Goal: Task Accomplishment & Management: Complete application form

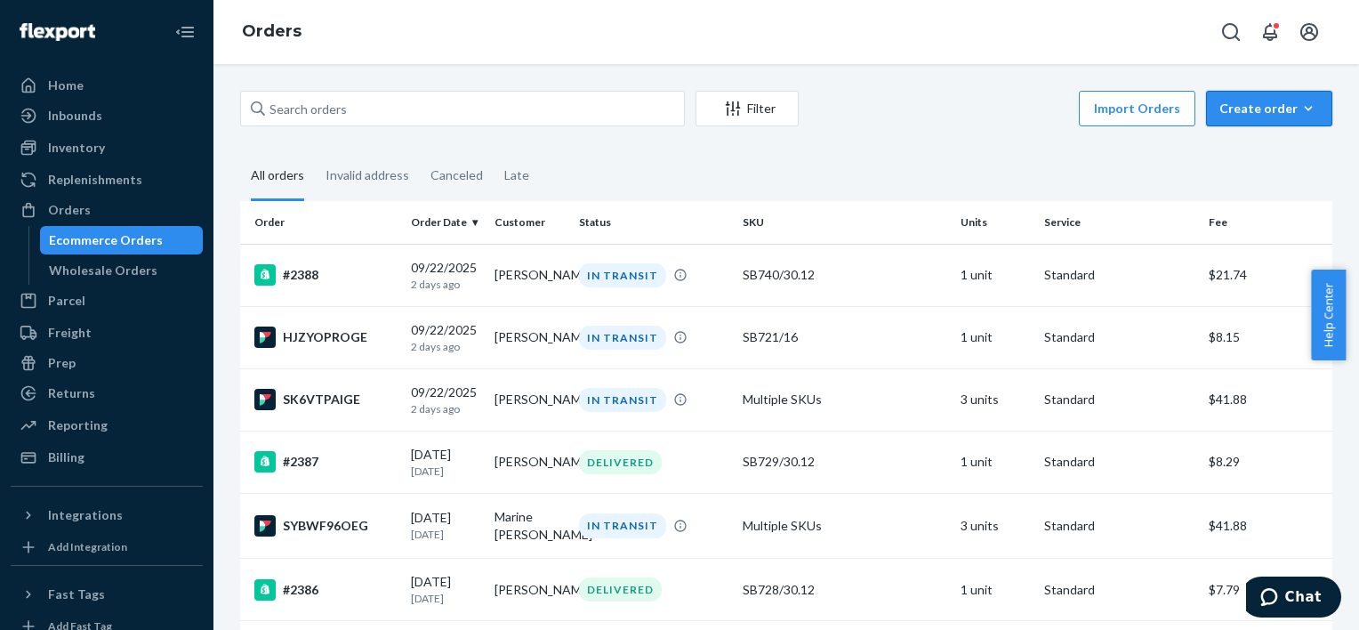
click at [1228, 110] on div "Create order" at bounding box center [1270, 109] width 100 height 18
click at [1225, 149] on span "Ecommerce order" at bounding box center [1280, 151] width 110 height 12
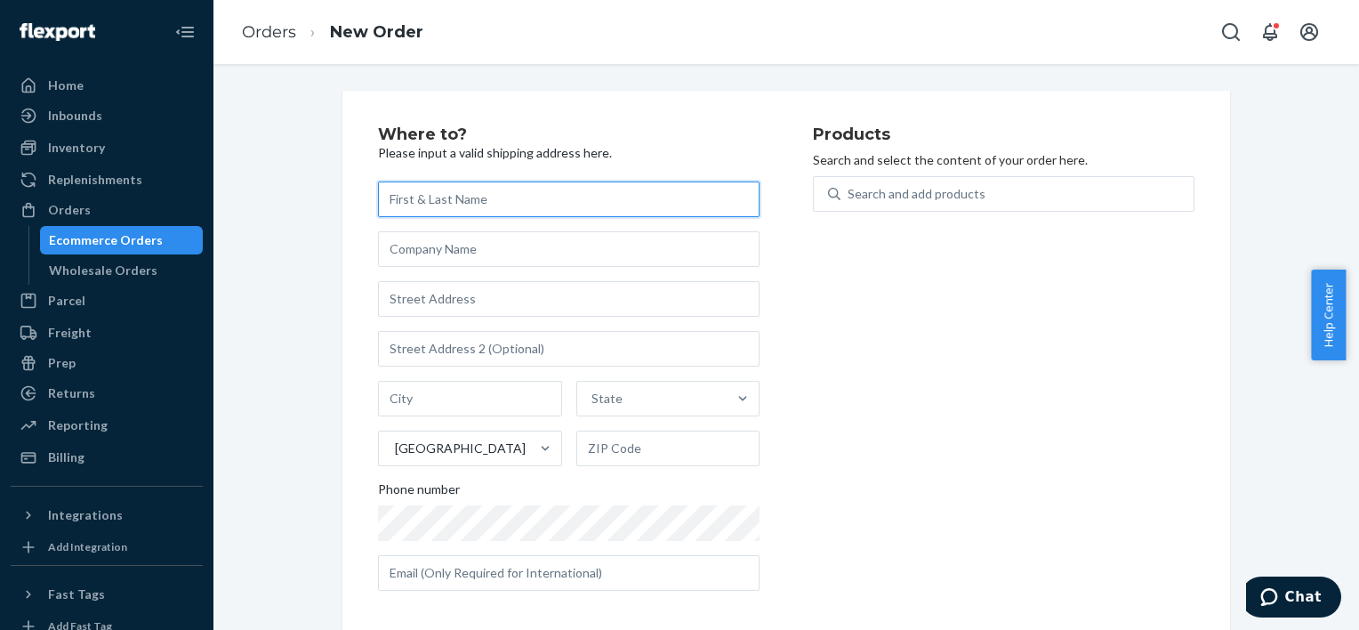
paste input "[PERSON_NAME]"
type input "[PERSON_NAME]"
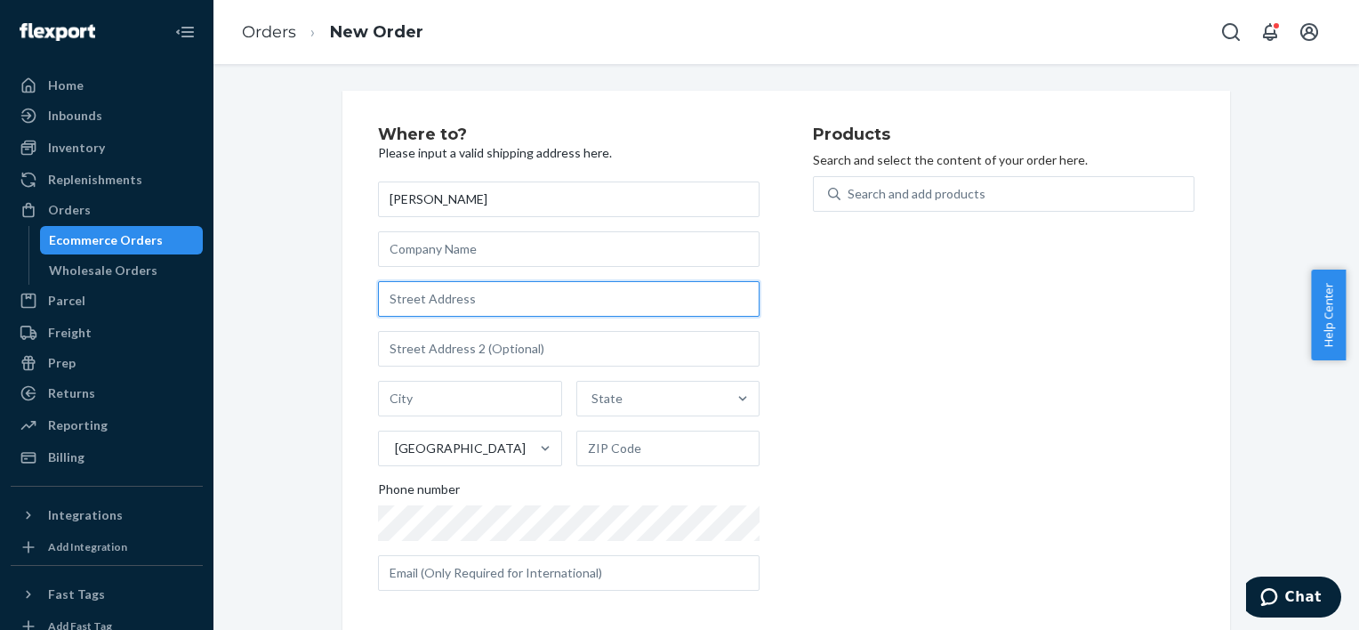
click at [508, 308] on input "text" at bounding box center [569, 299] width 382 height 36
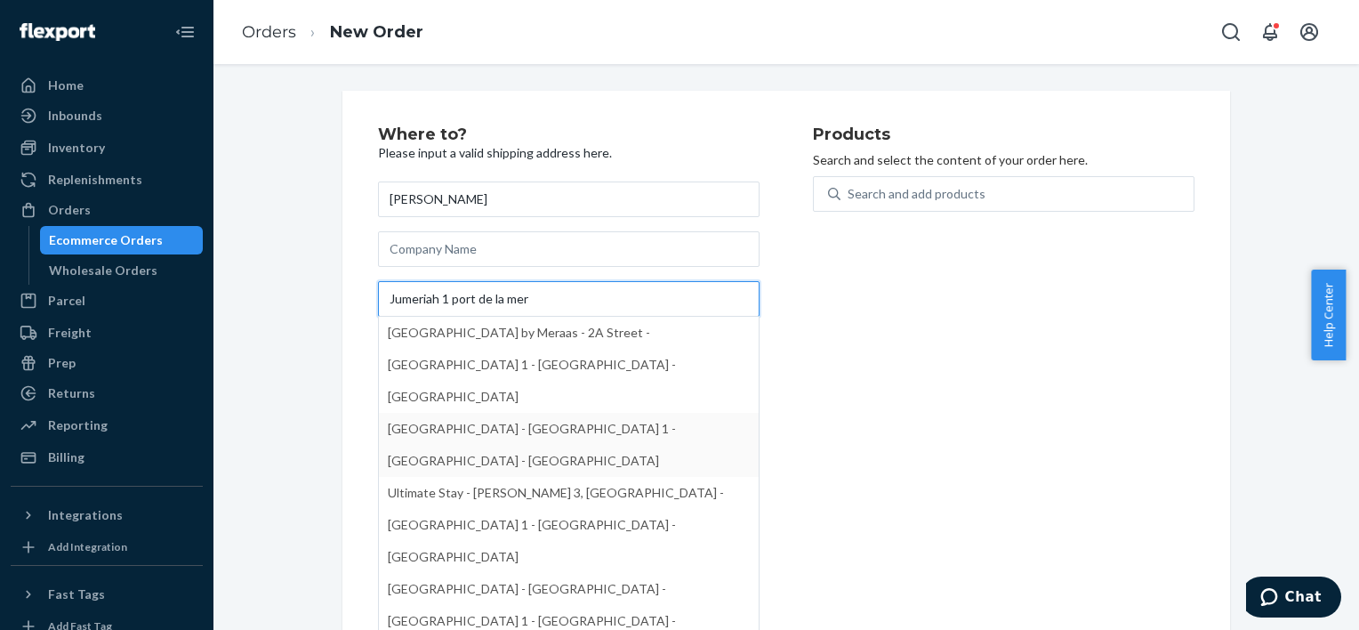
type input "Jumeriah 1 port de la mer"
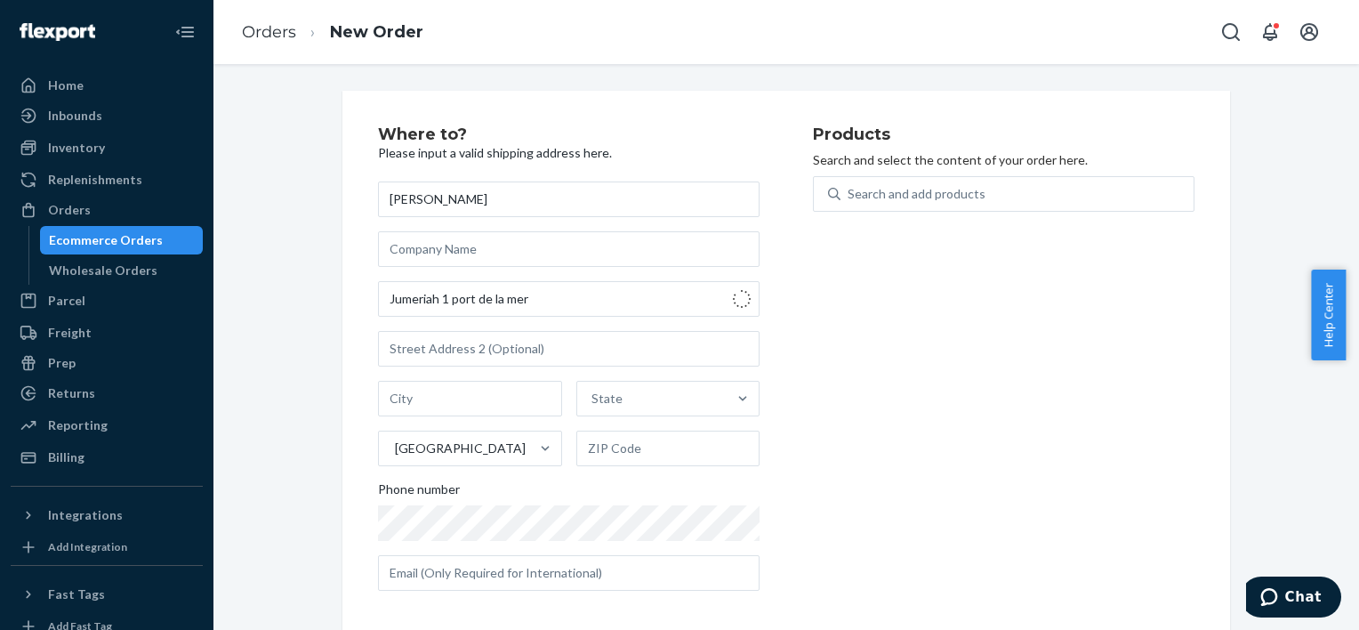
type input "[GEOGRAPHIC_DATA]"
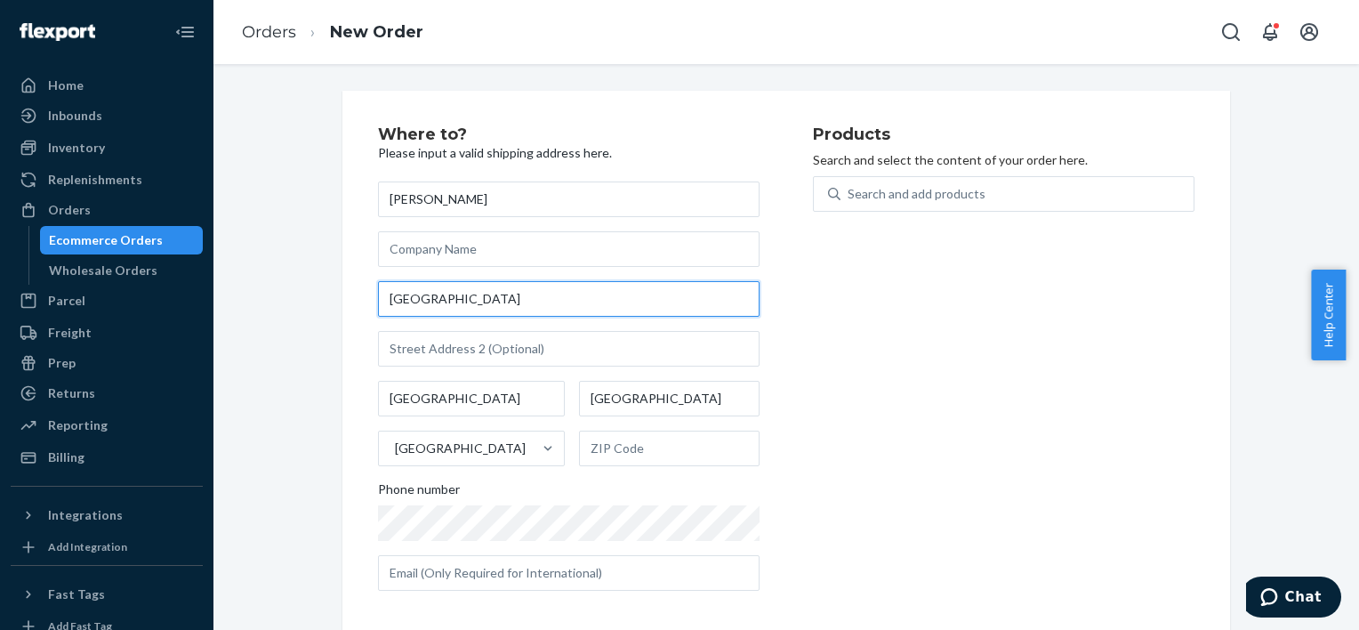
drag, startPoint x: 437, startPoint y: 314, endPoint x: 406, endPoint y: 310, distance: 31.5
click at [416, 313] on input "[GEOGRAPHIC_DATA]" at bounding box center [569, 299] width 382 height 36
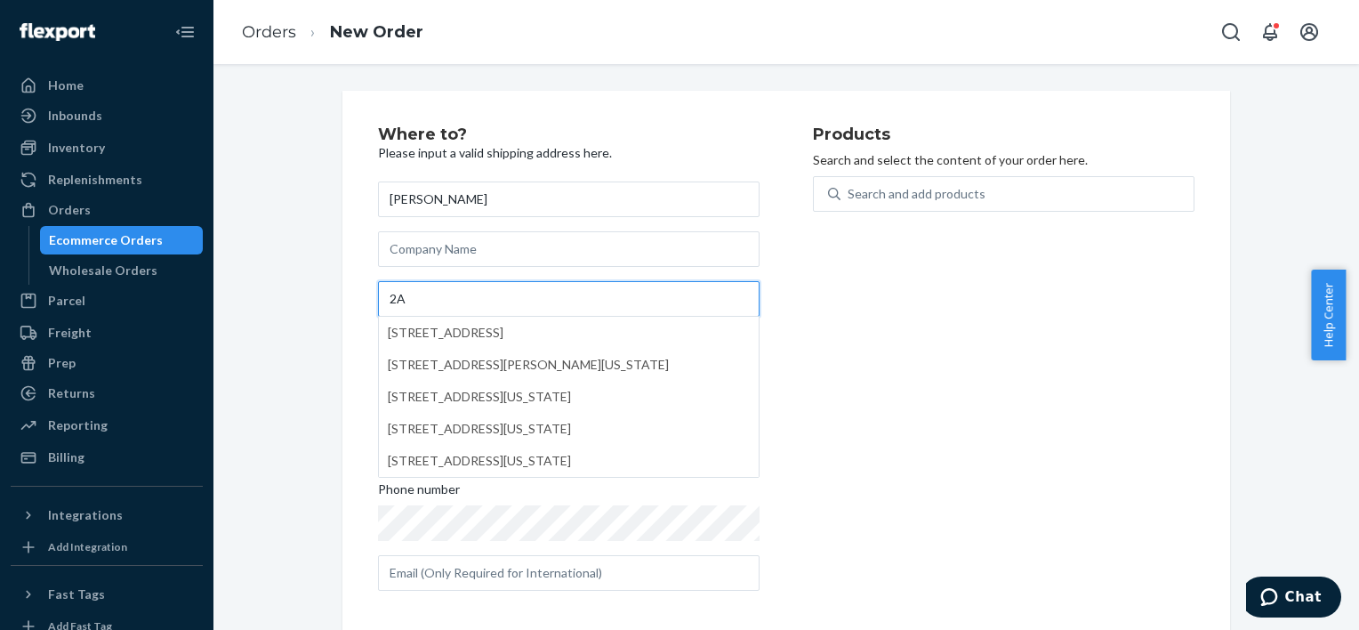
type input "2"
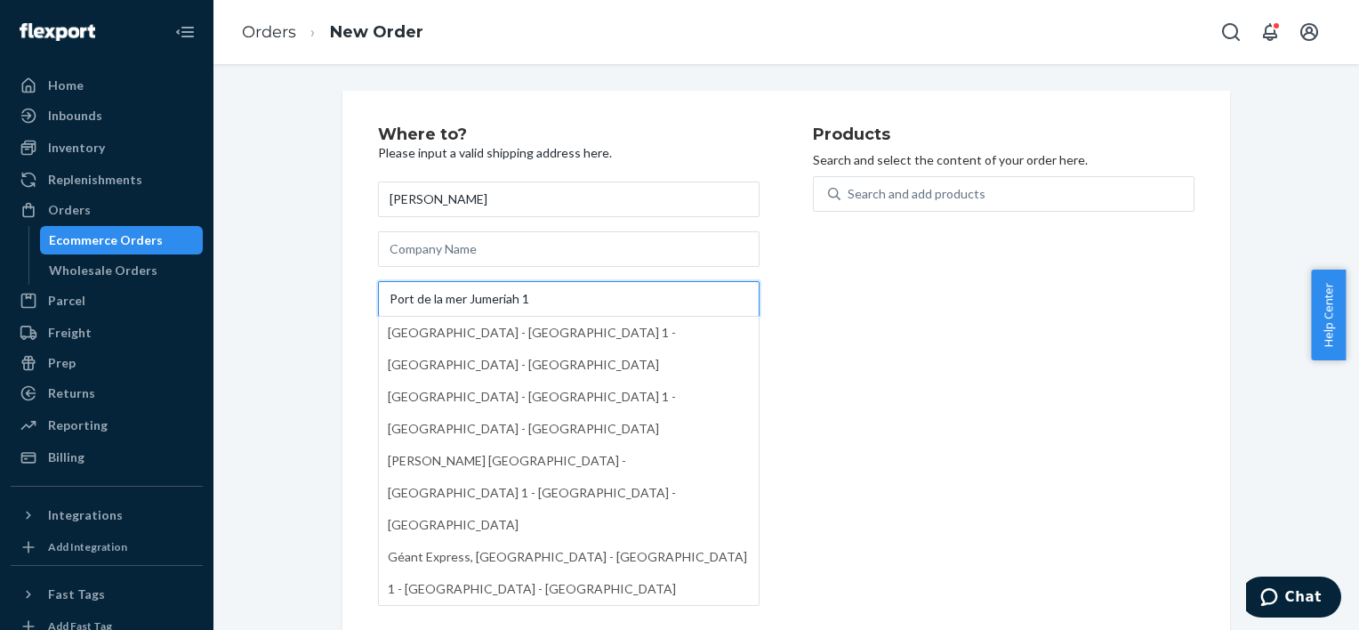
type input "Port de la mer Jumeriah 1"
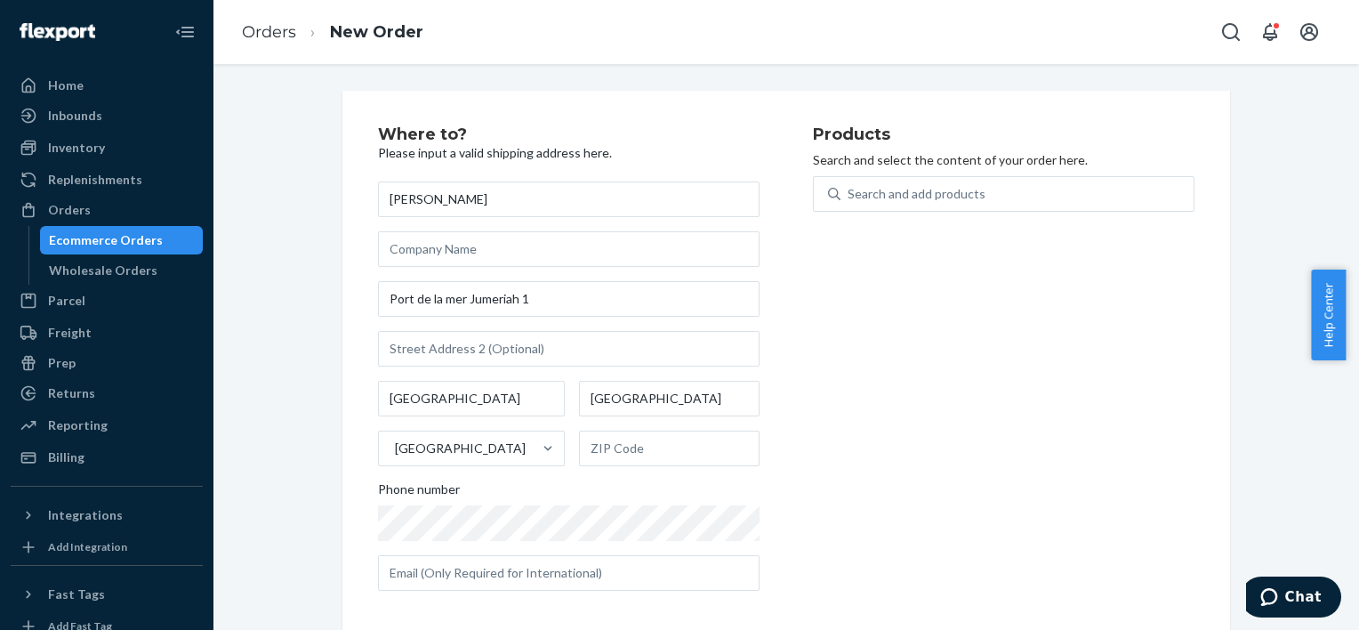
click at [856, 306] on div "Products Search and select the content of your order here. Search and add produ…" at bounding box center [1004, 365] width 382 height 479
click at [623, 371] on div "Sofiia Mineeva [GEOGRAPHIC_DATA] 1 [GEOGRAPHIC_DATA] [GEOGRAPHIC_DATA] [GEOGRAP…" at bounding box center [569, 385] width 382 height 409
click at [608, 350] on input "text" at bounding box center [569, 349] width 382 height 36
click at [415, 346] on input "Le point 3, apartment 404" at bounding box center [569, 349] width 382 height 36
type input "Le pont 3, apartment 404"
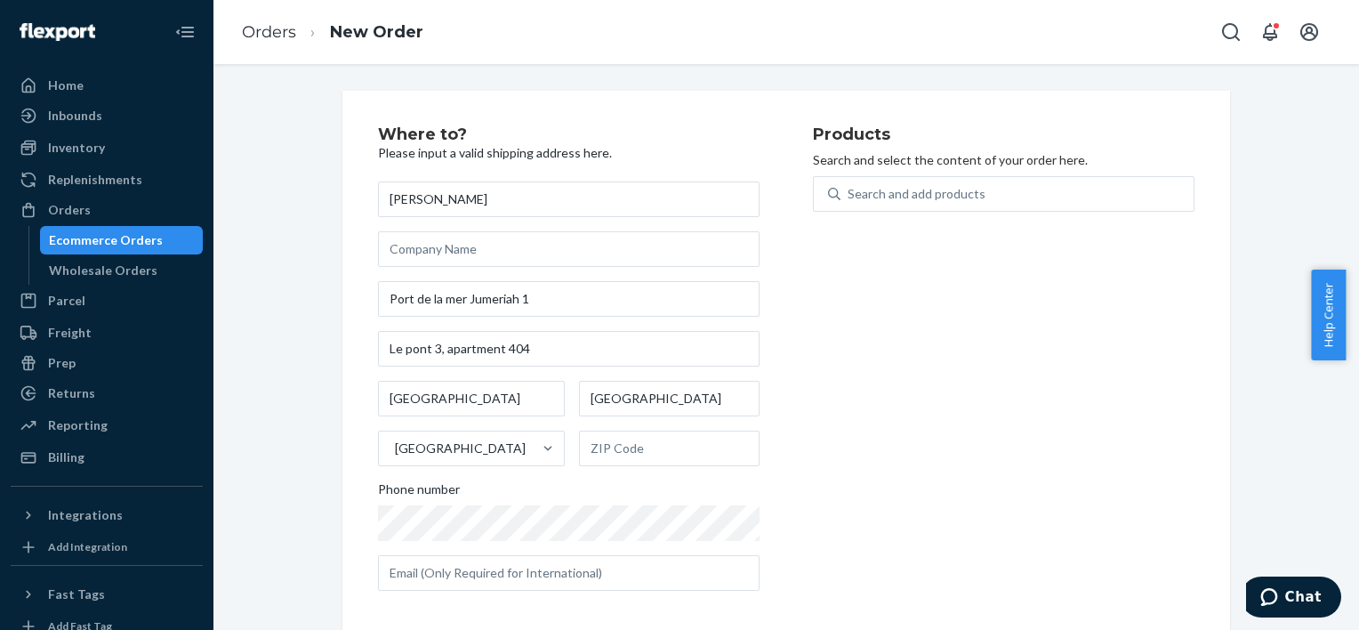
click at [898, 399] on div "Products Search and select the content of your order here. Search and add produ…" at bounding box center [1004, 365] width 382 height 479
click at [691, 451] on input "text" at bounding box center [669, 449] width 181 height 36
type input "00000"
click at [854, 541] on div "Products Search and select the content of your order here. Search and add produ…" at bounding box center [1004, 365] width 382 height 479
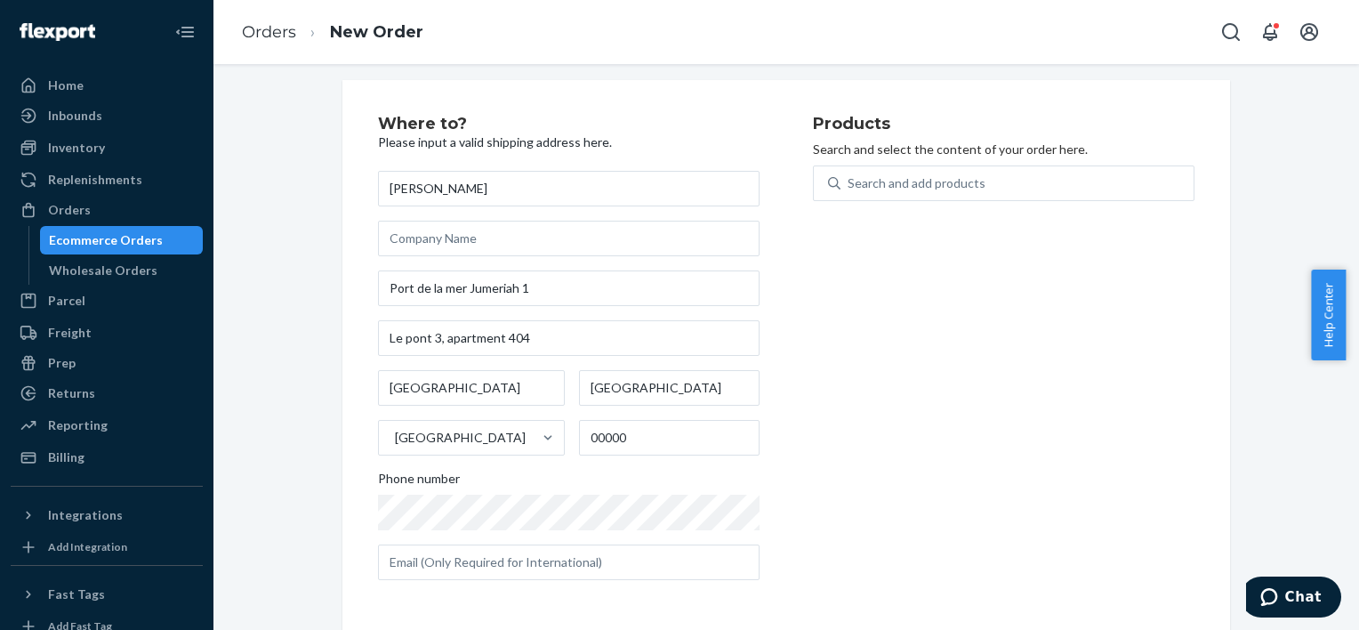
scroll to position [11, 0]
click at [832, 460] on div "Products Search and select the content of your order here. Search and add produ…" at bounding box center [1004, 355] width 382 height 479
click at [1076, 570] on div "Products Search and select the content of your order here. Search and add produ…" at bounding box center [1004, 355] width 382 height 479
click at [492, 566] on input "text" at bounding box center [569, 562] width 382 height 36
paste input "[PERSON_NAME][EMAIL_ADDRESS][DOMAIN_NAME]"
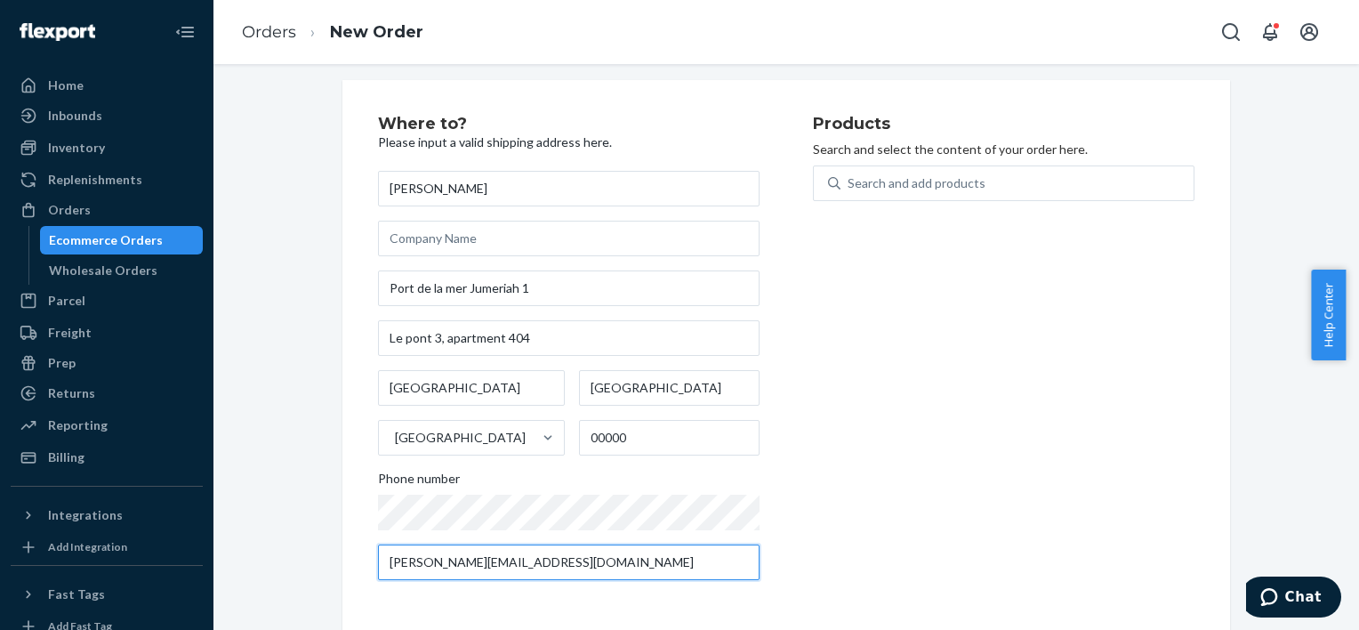
type input "[PERSON_NAME][EMAIL_ADDRESS][DOMAIN_NAME]"
click at [879, 503] on div "Products Search and select the content of your order here. Search and add produ…" at bounding box center [1004, 355] width 382 height 479
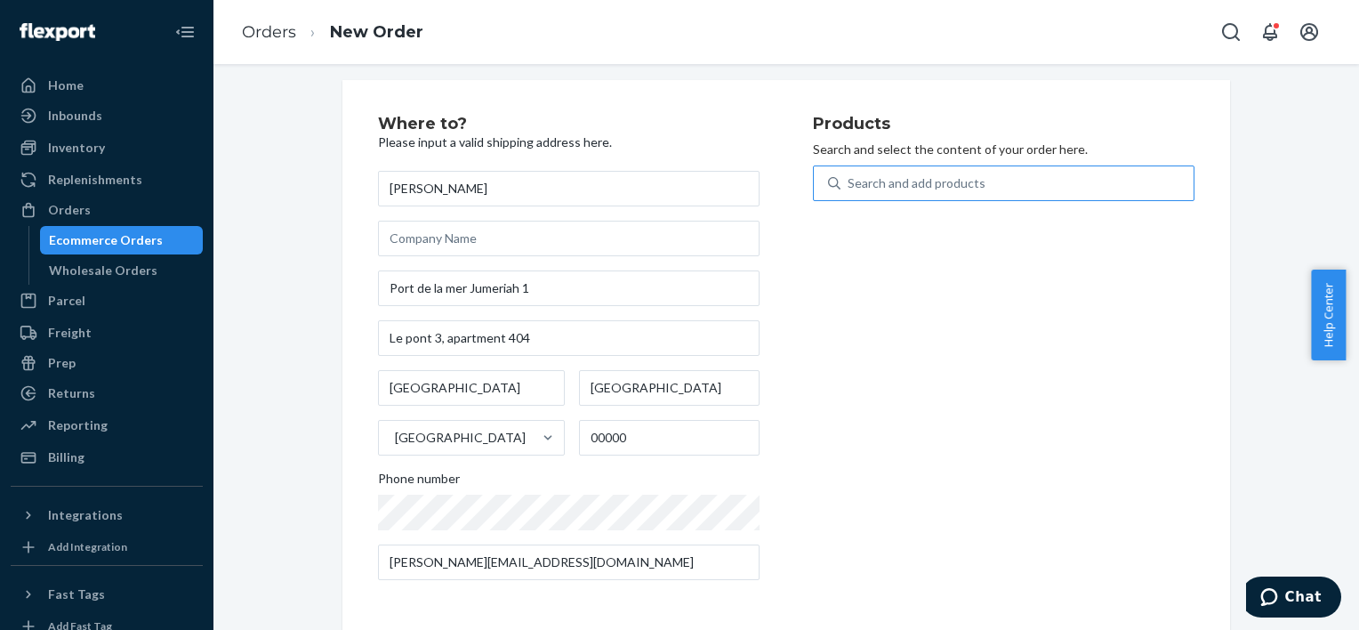
click at [993, 181] on div "Search and add products" at bounding box center [1017, 183] width 353 height 32
click at [850, 181] on input "Search and add products" at bounding box center [849, 183] width 2 height 18
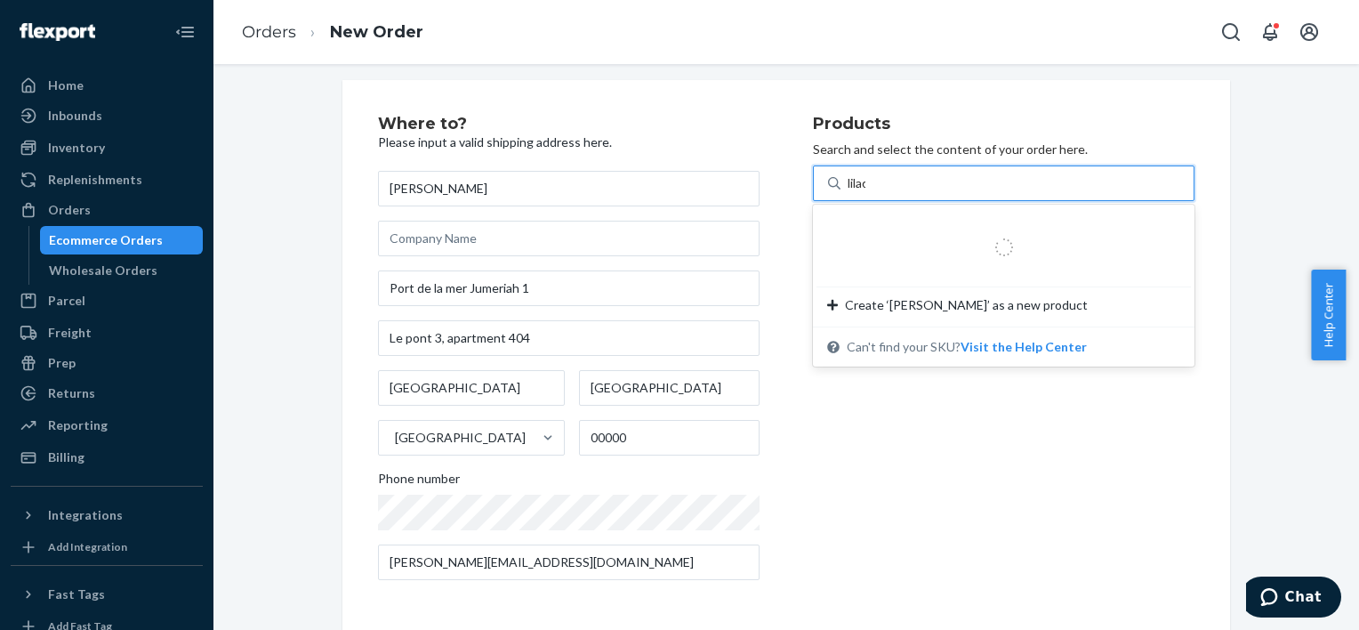
type input "lilac"
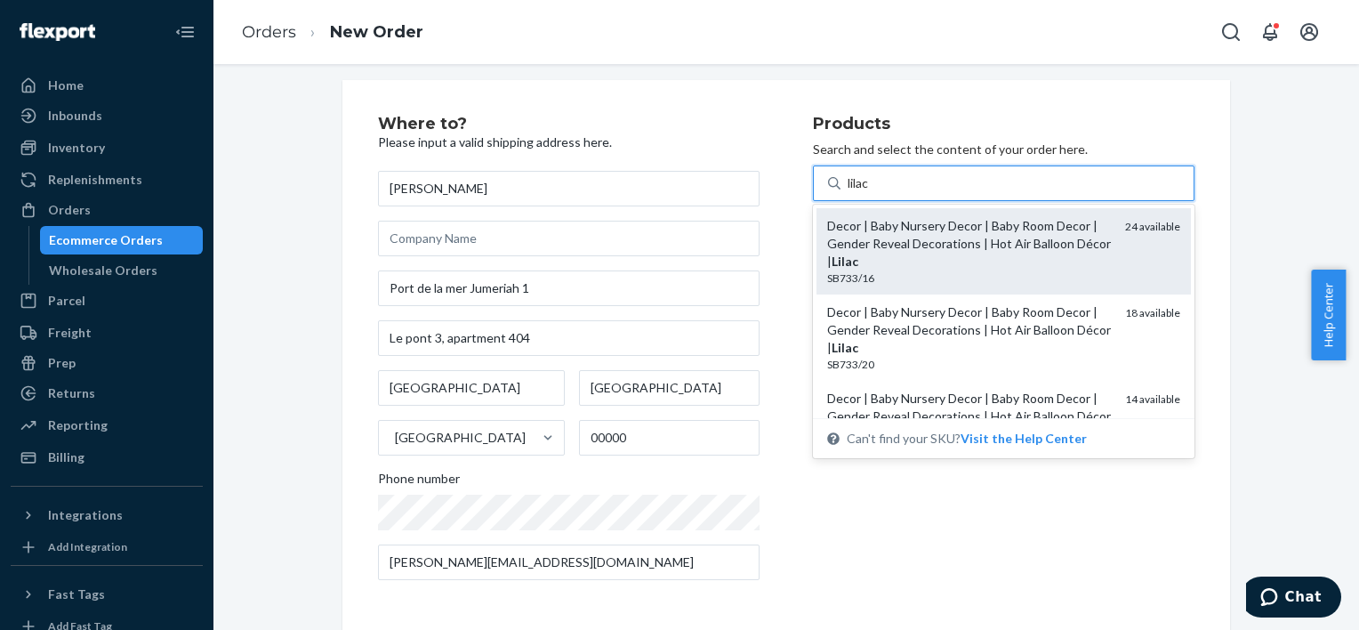
click at [1007, 256] on div "Decor | Baby Nursery Decor | Baby Room Decor | Gender Reveal Decorations | Hot …" at bounding box center [969, 243] width 284 height 53
click at [874, 192] on input "lilac" at bounding box center [861, 183] width 26 height 18
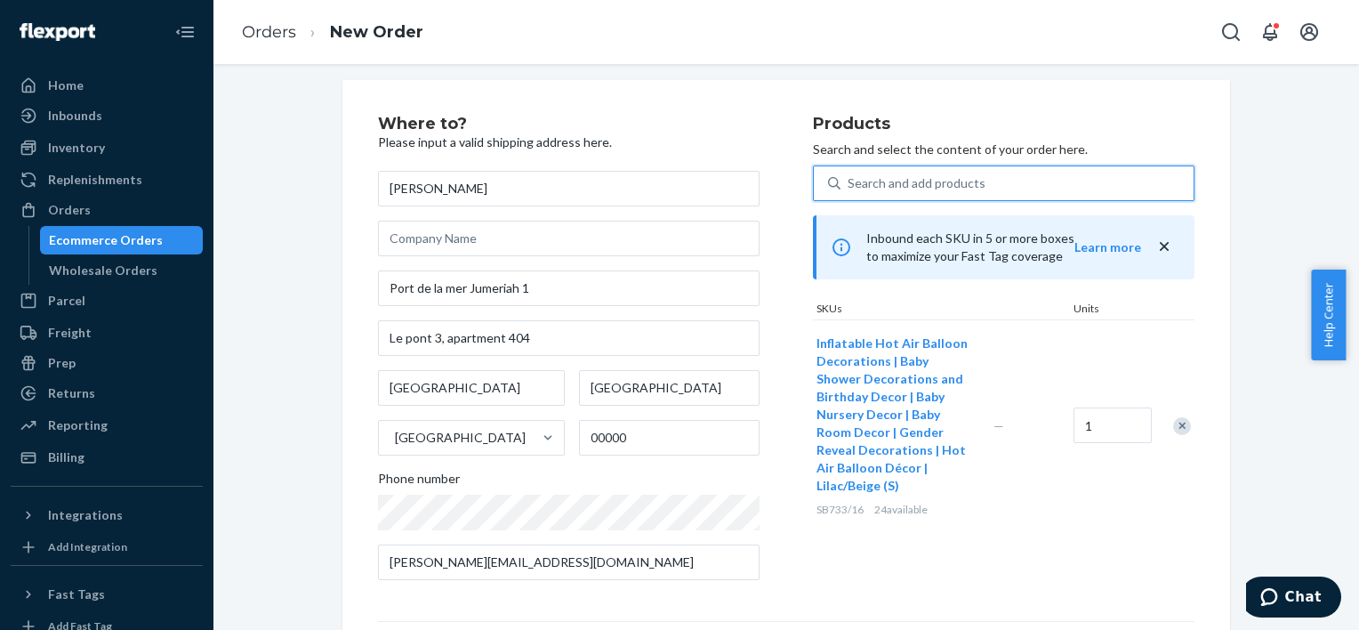
click at [933, 189] on div "Search and add products" at bounding box center [917, 183] width 138 height 18
click at [850, 189] on input "0 results available. Select is focused ,type to refine list, press Down to open…" at bounding box center [849, 183] width 2 height 18
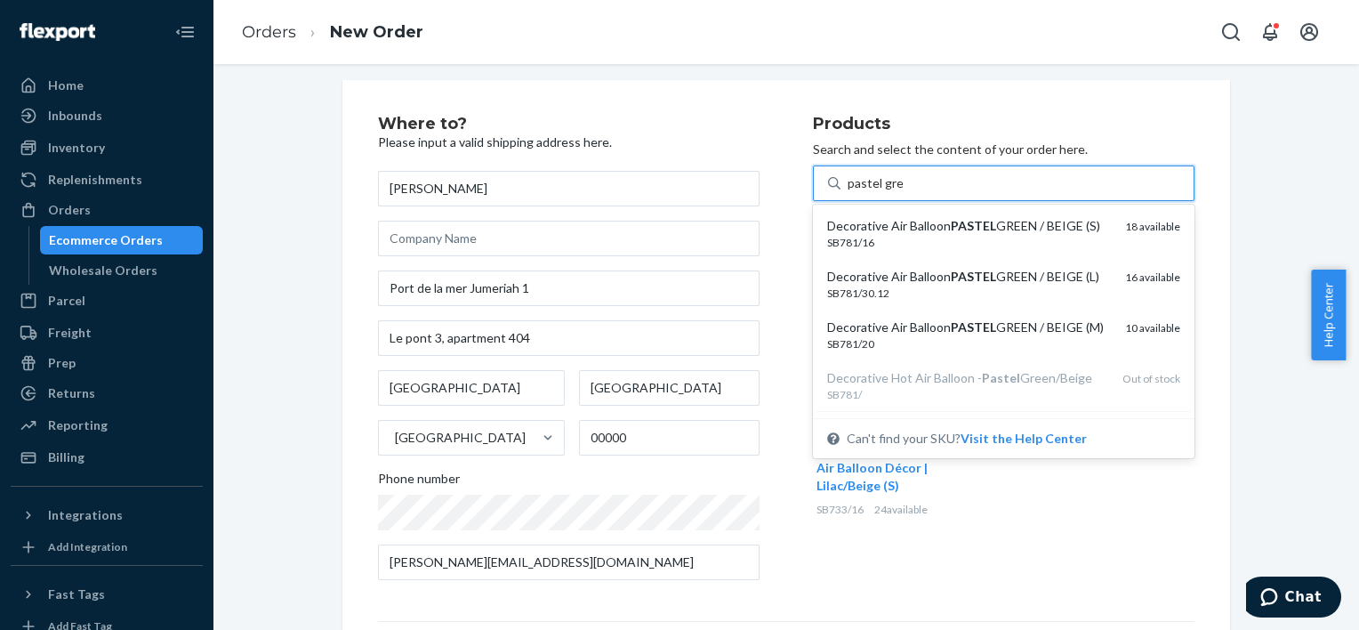
type input "pastel green"
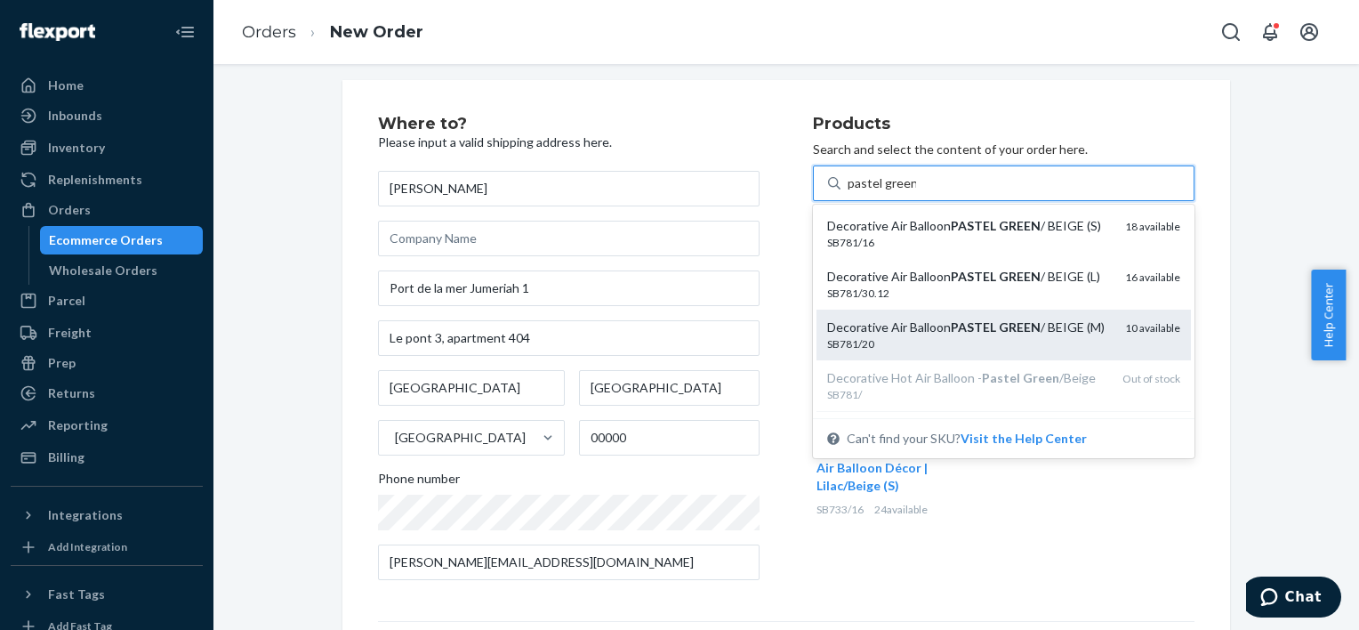
click at [932, 336] on div "Decorative Air Balloon PASTEL GREEN / BEIGE (M)" at bounding box center [969, 327] width 284 height 18
click at [916, 192] on input "pastel green" at bounding box center [882, 183] width 68 height 18
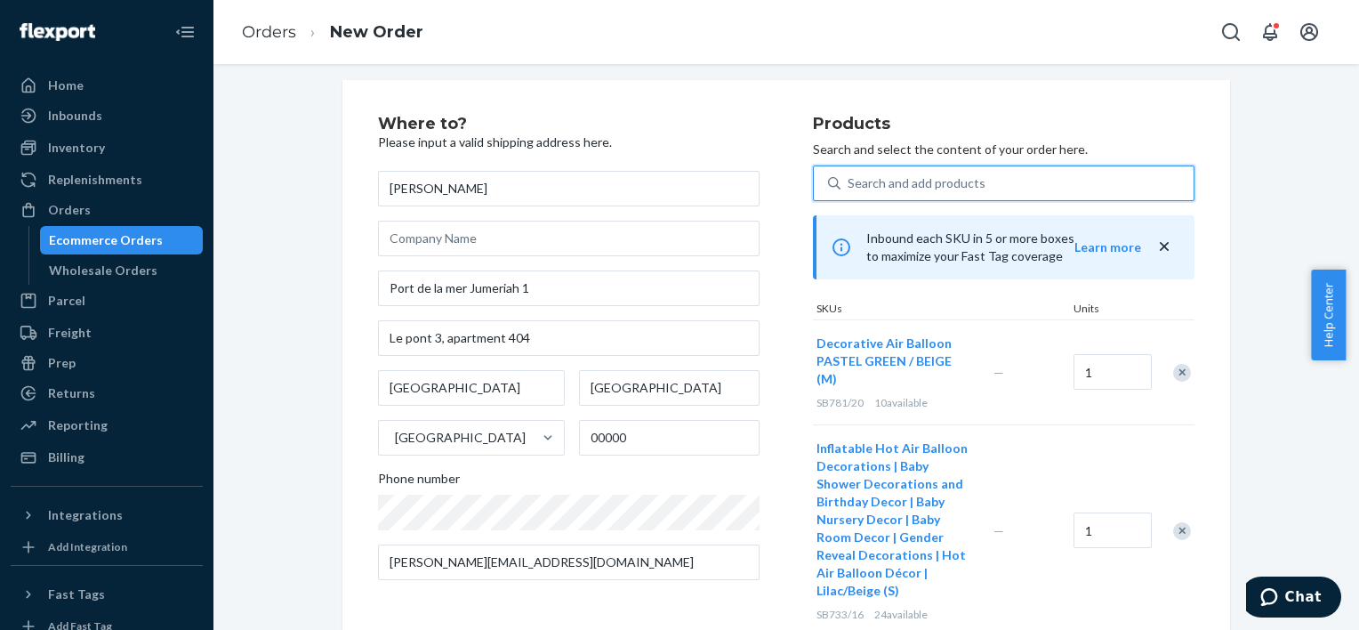
click at [951, 190] on div "Search and add products" at bounding box center [917, 183] width 138 height 18
click at [850, 190] on input "0 results available. Select is focused ,type to refine list, press Down to open…" at bounding box center [849, 183] width 2 height 18
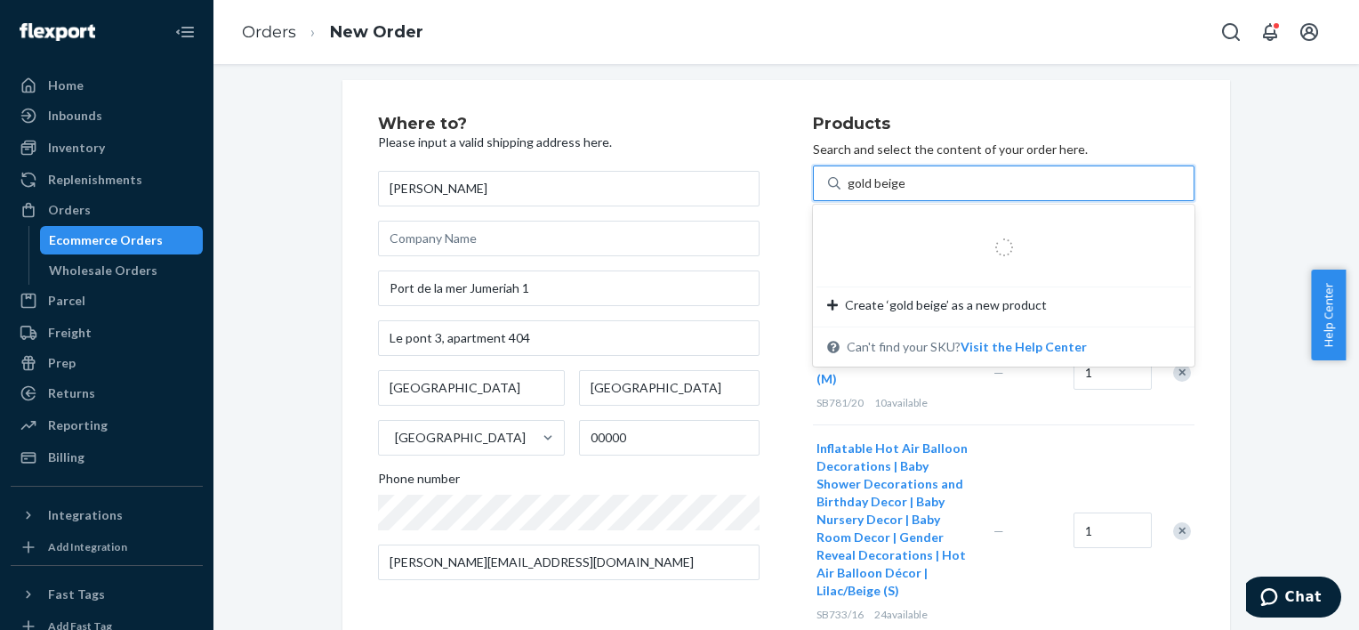
type input "gold beige"
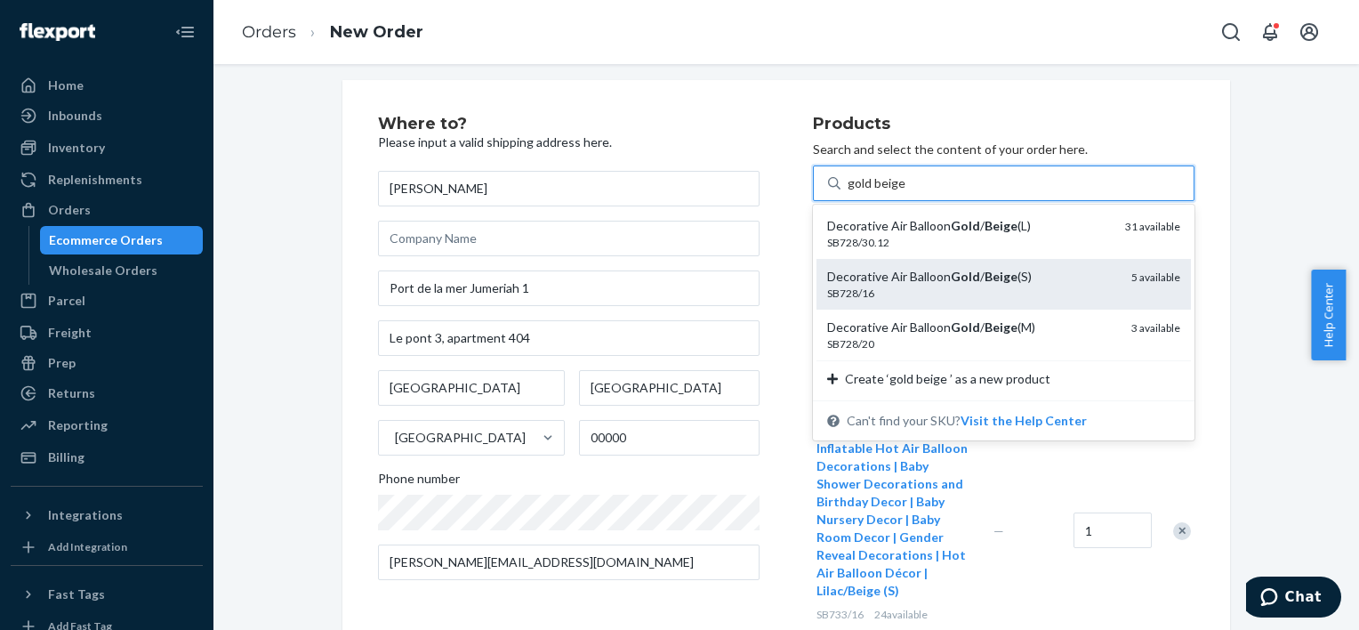
click at [931, 278] on div "Decorative Air Balloon Gold / Beige (S)" at bounding box center [972, 277] width 290 height 18
click at [907, 192] on input "gold beige" at bounding box center [878, 183] width 60 height 18
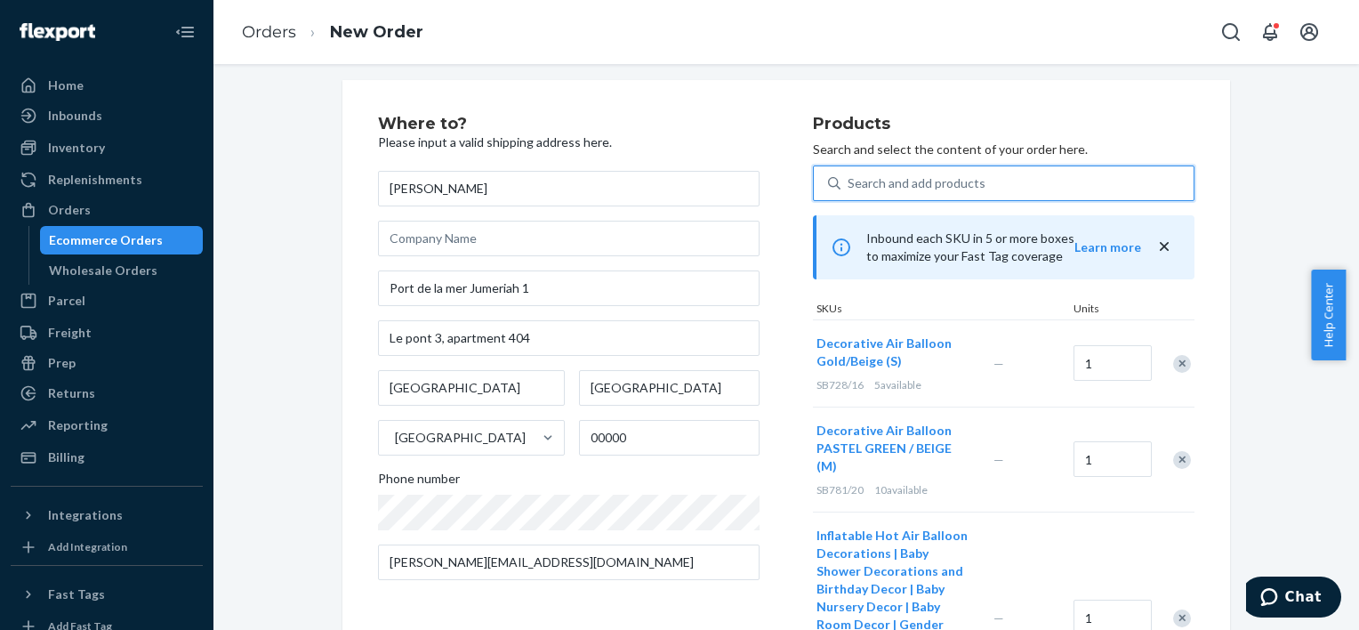
click at [1168, 250] on div "Inbound each SKU in 5 or more boxes to maximize your Fast Tag coverage Learn mo…" at bounding box center [1004, 247] width 382 height 64
click at [1160, 249] on icon "close" at bounding box center [1164, 246] width 9 height 9
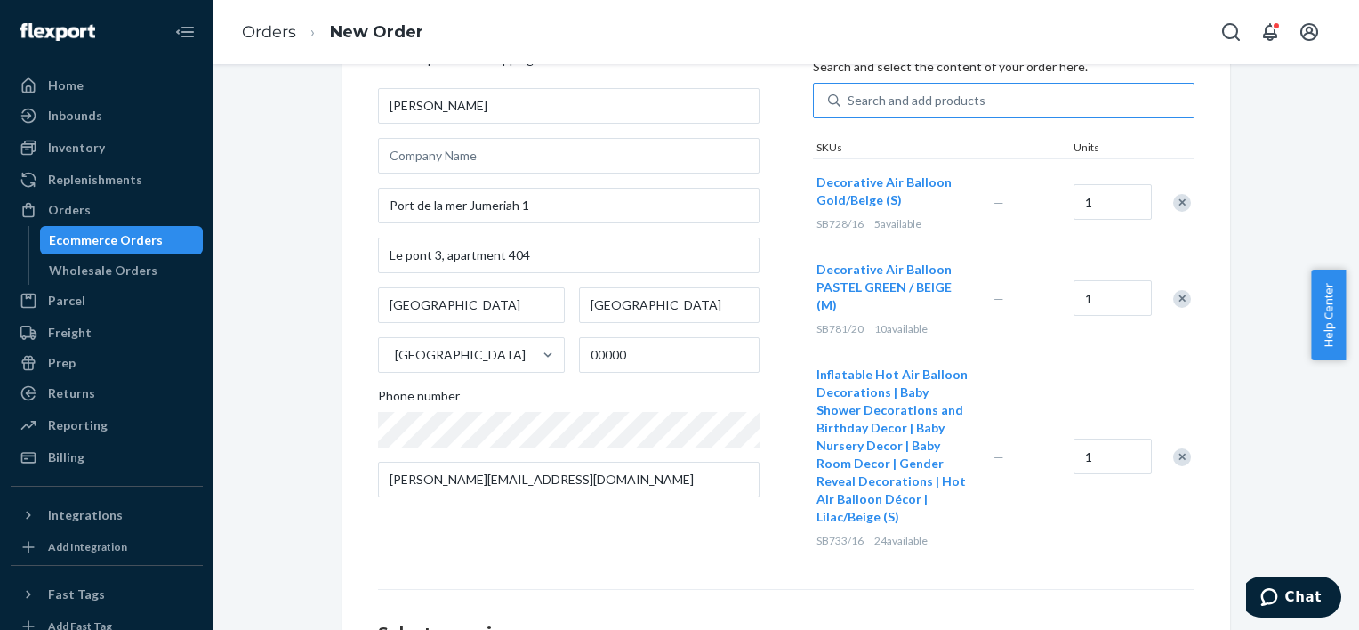
scroll to position [266, 0]
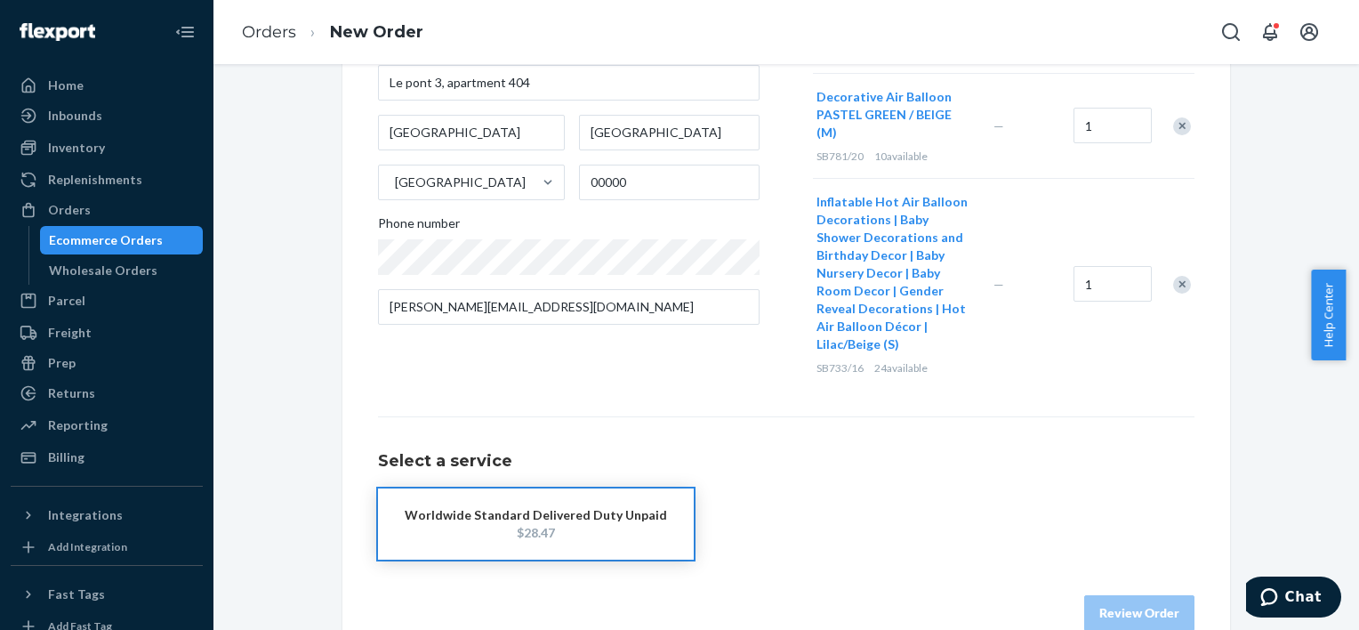
click at [637, 506] on div "Worldwide Standard Delivered Duty Unpaid" at bounding box center [536, 515] width 262 height 18
click at [1103, 595] on button "Review Order" at bounding box center [1139, 613] width 110 height 36
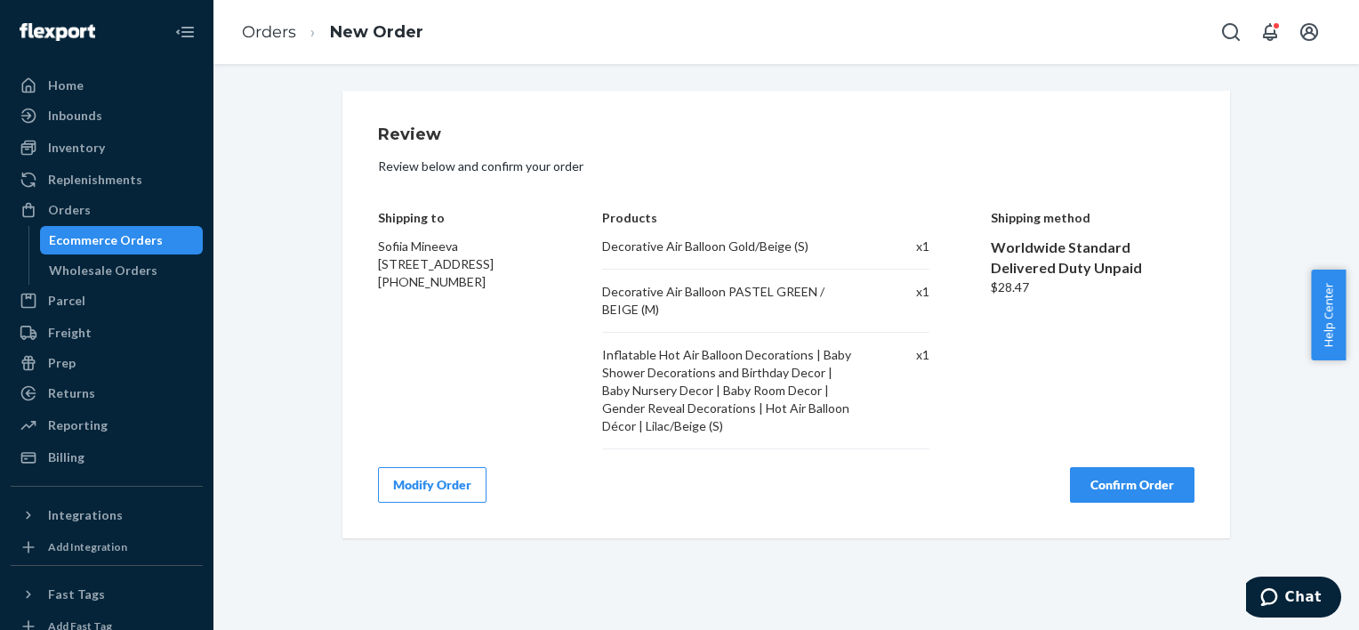
click at [1131, 489] on button "Confirm Order" at bounding box center [1132, 485] width 125 height 36
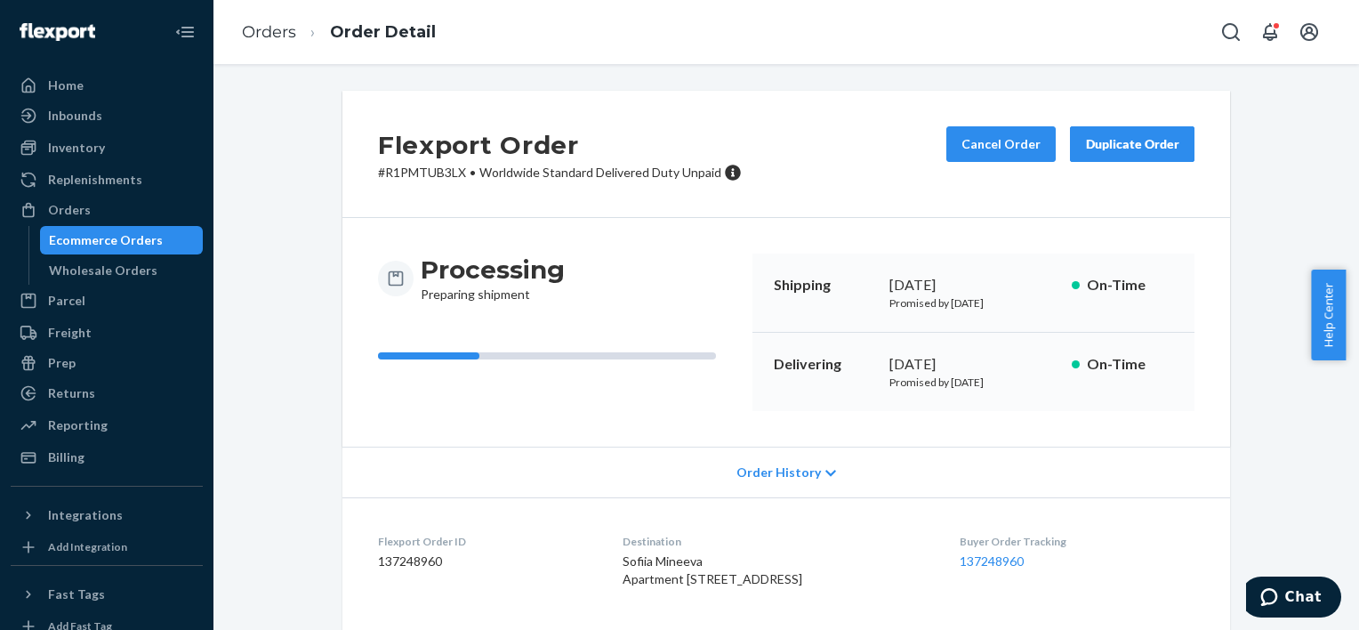
click at [1035, 595] on div "Buyer Order Tracking 137248960" at bounding box center [1077, 564] width 235 height 61
click at [101, 189] on div "Replenishments" at bounding box center [106, 179] width 189 height 25
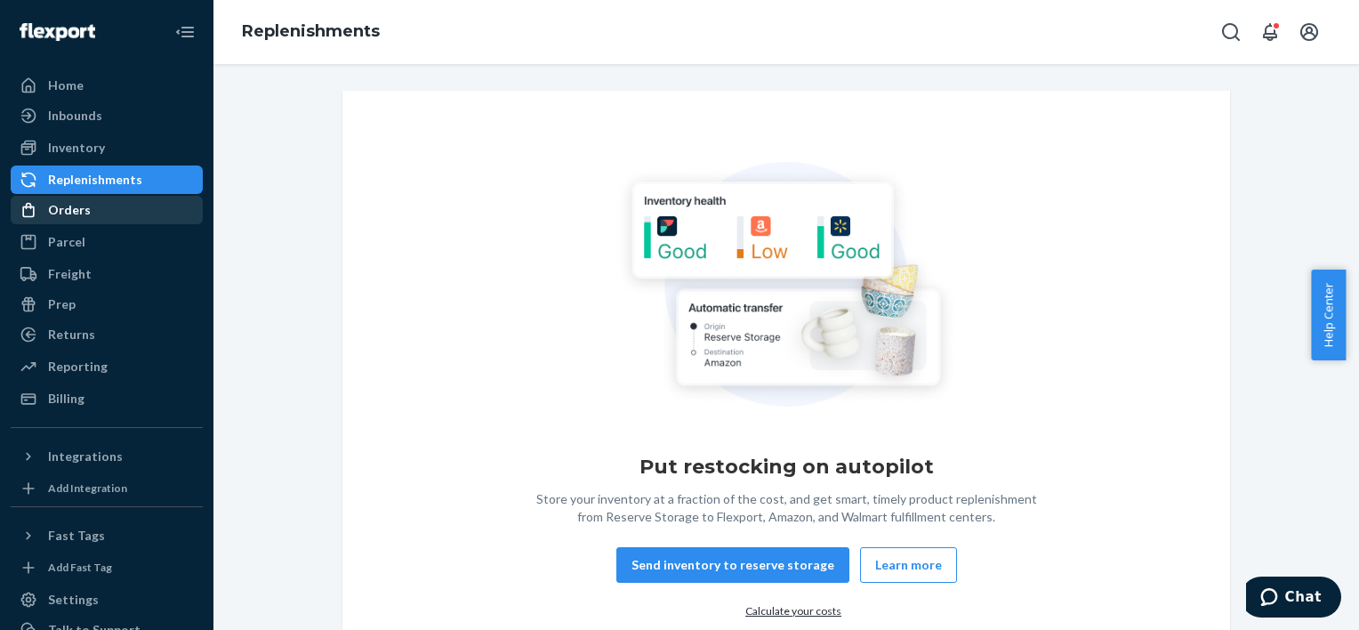
click at [98, 207] on div "Orders" at bounding box center [106, 209] width 189 height 25
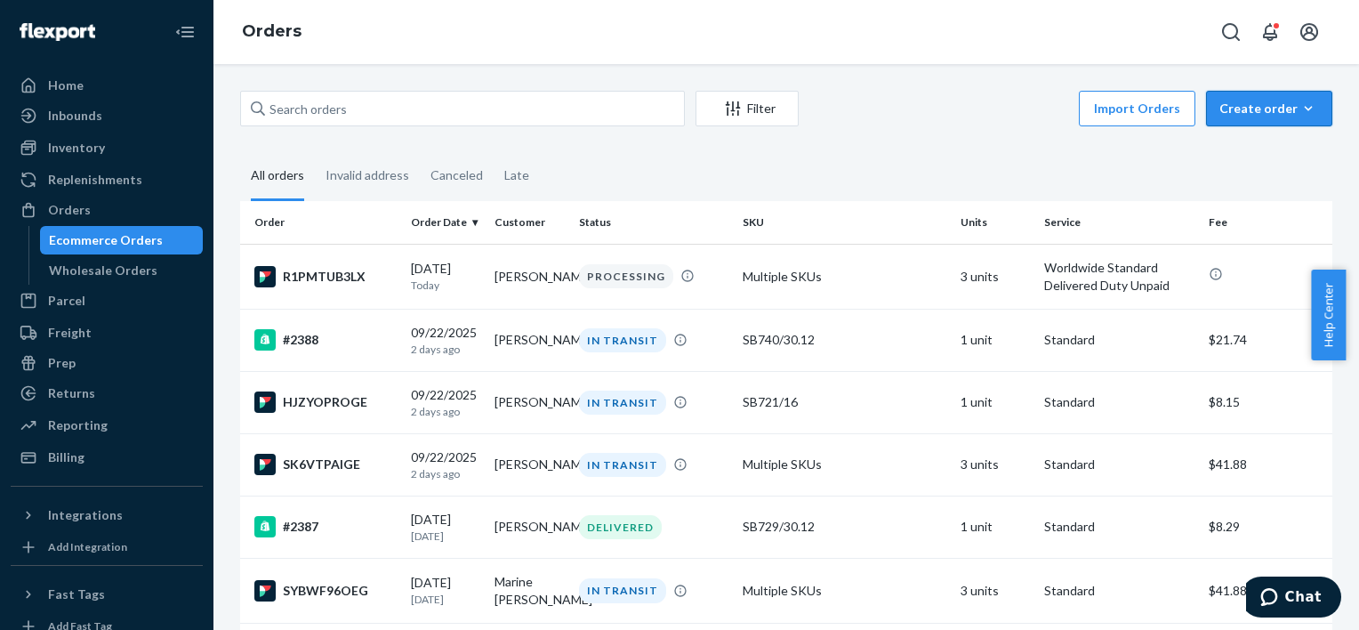
click at [1222, 112] on div "Create order" at bounding box center [1270, 109] width 100 height 18
click at [1232, 145] on span "Ecommerce order" at bounding box center [1280, 151] width 110 height 12
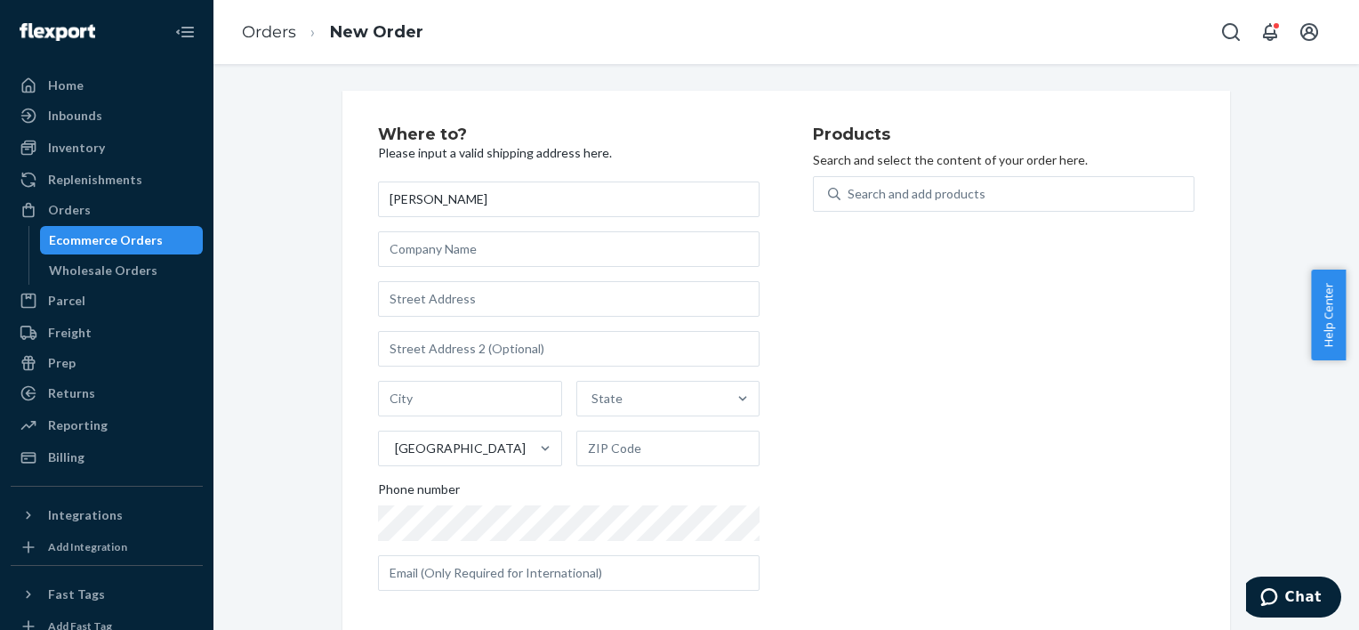
type input "[PERSON_NAME]"
click at [559, 293] on input "text" at bounding box center [569, 299] width 382 height 36
paste input "[STREET_ADDRESS]"
type input "[STREET_ADDRESS]"
type input "[GEOGRAPHIC_DATA]"
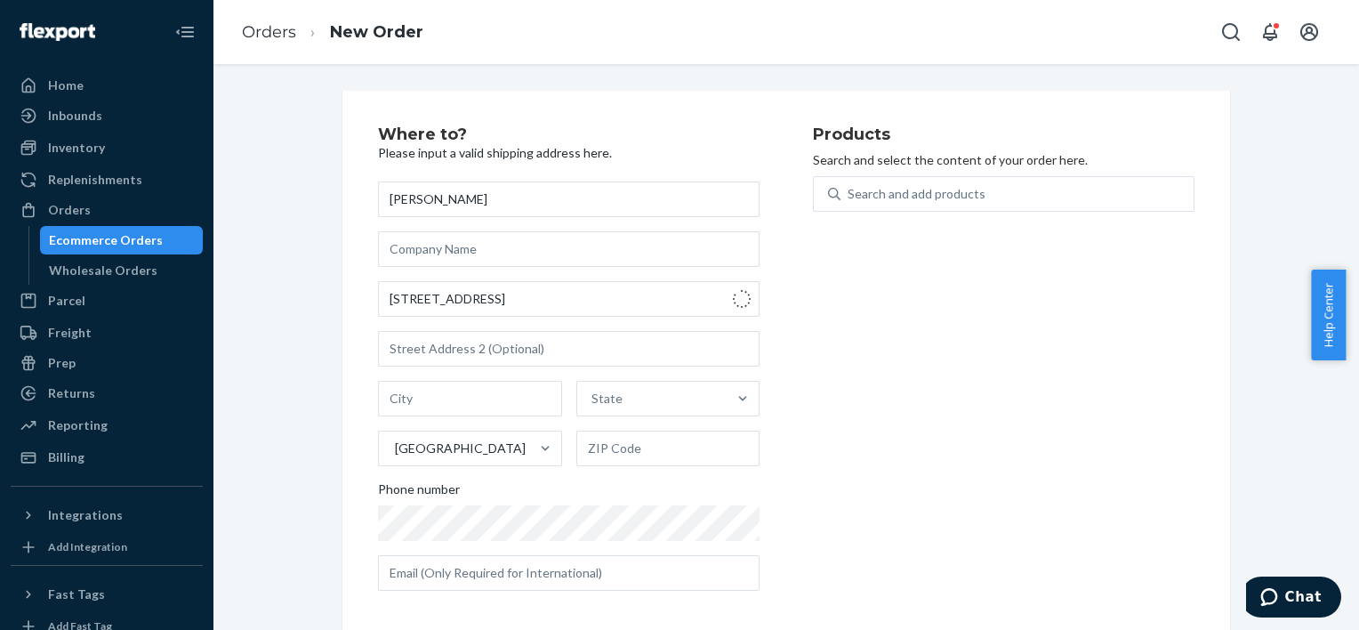
type input "98072"
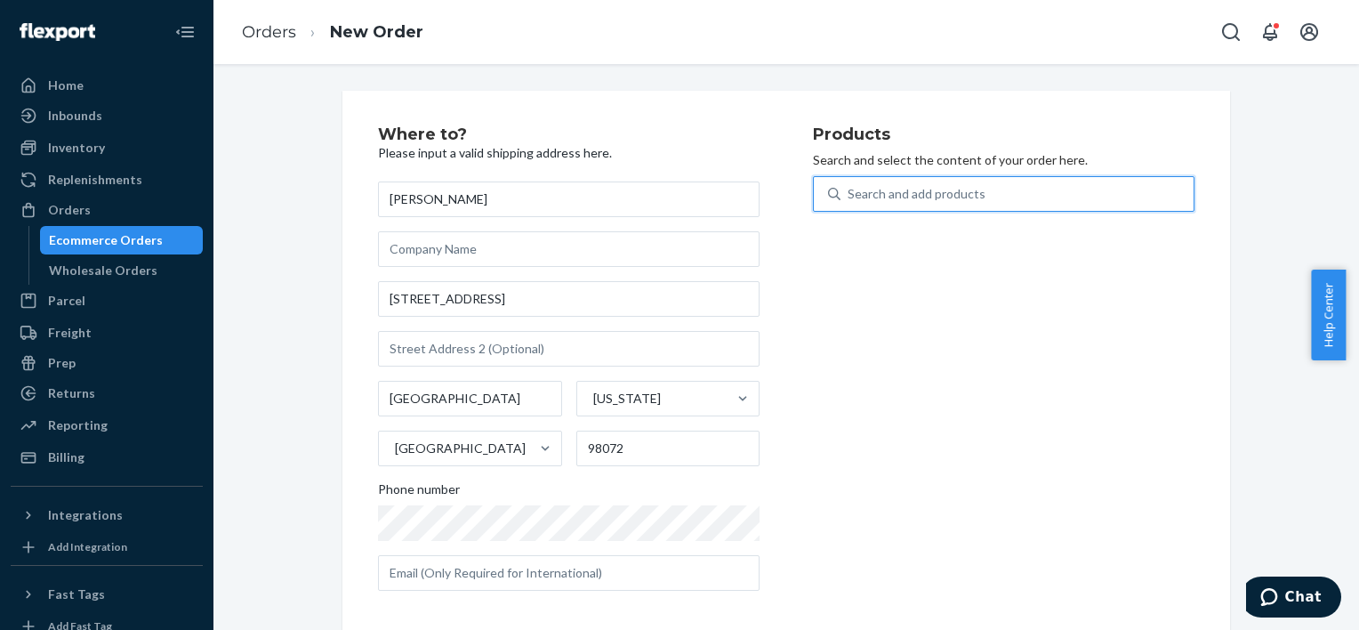
click at [969, 189] on div "Search and add products" at bounding box center [917, 194] width 138 height 18
click at [850, 189] on input "0 results available. Use Up and Down to choose options, press Enter to select t…" at bounding box center [849, 194] width 2 height 18
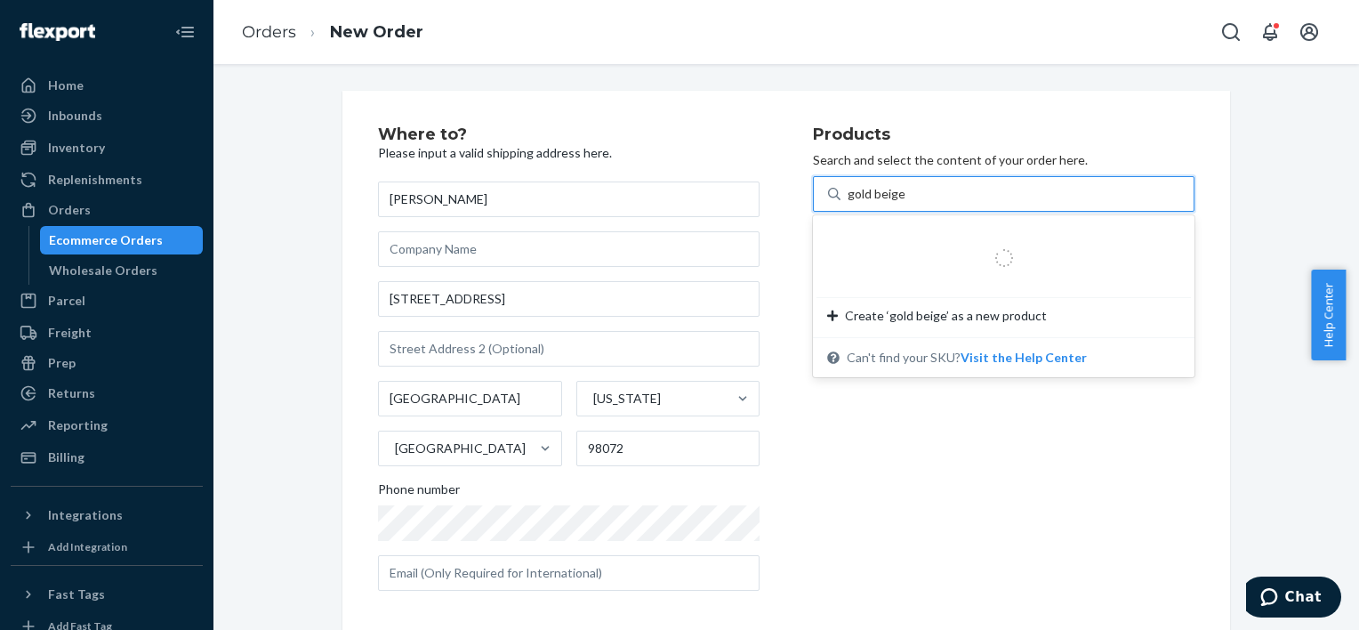
type input "gold beige"
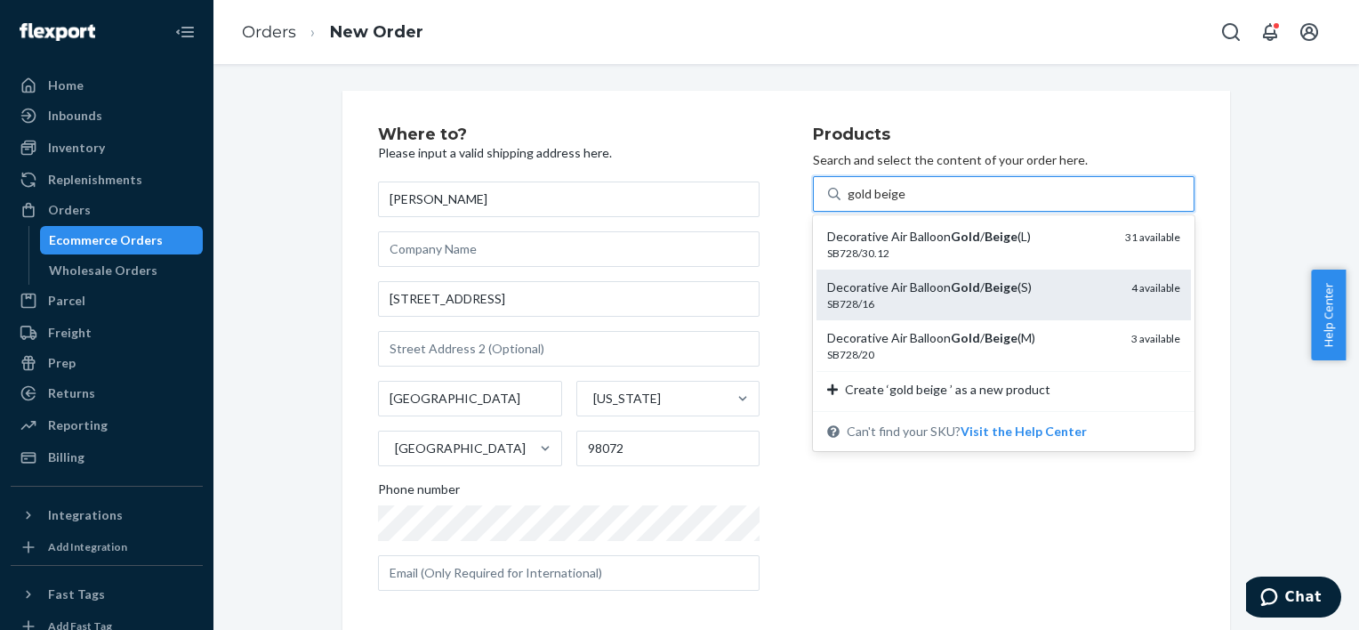
click at [985, 290] on em "Beige" at bounding box center [1001, 286] width 33 height 15
click at [907, 203] on input "gold beige" at bounding box center [878, 194] width 60 height 18
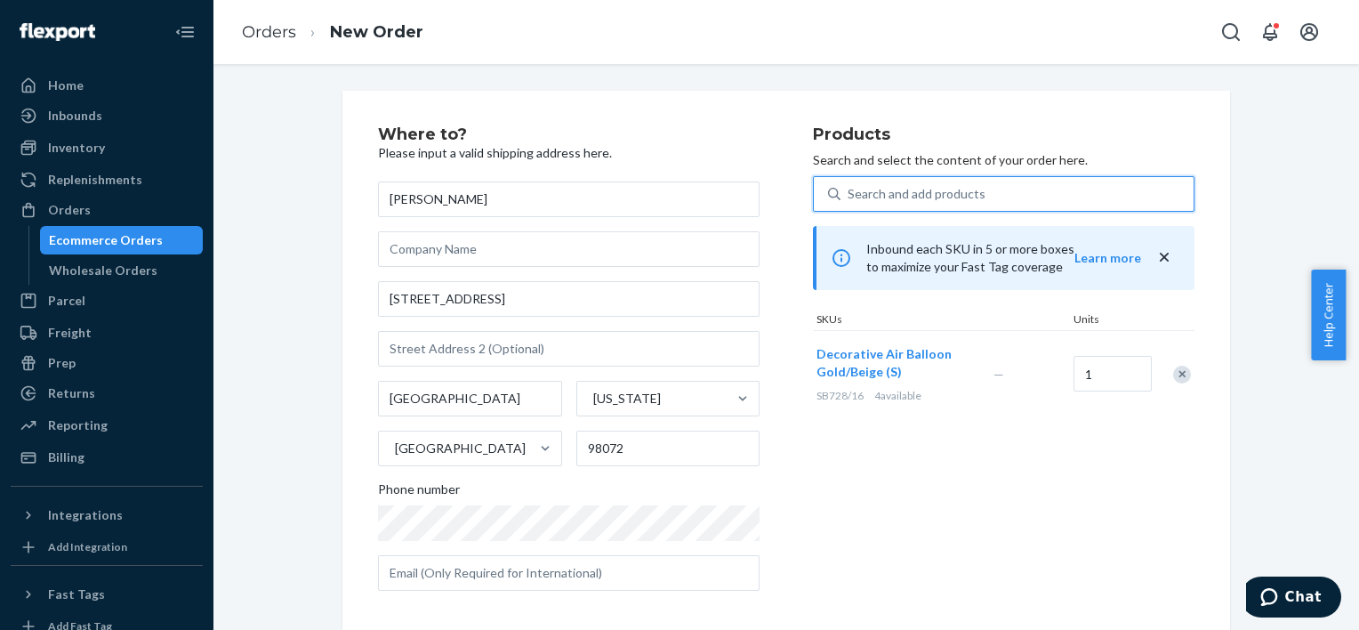
click at [979, 196] on div "Search and add products" at bounding box center [1017, 194] width 353 height 32
click at [850, 196] on input "0 results available. Use Up and Down to choose options, press Enter to select t…" at bounding box center [849, 194] width 2 height 18
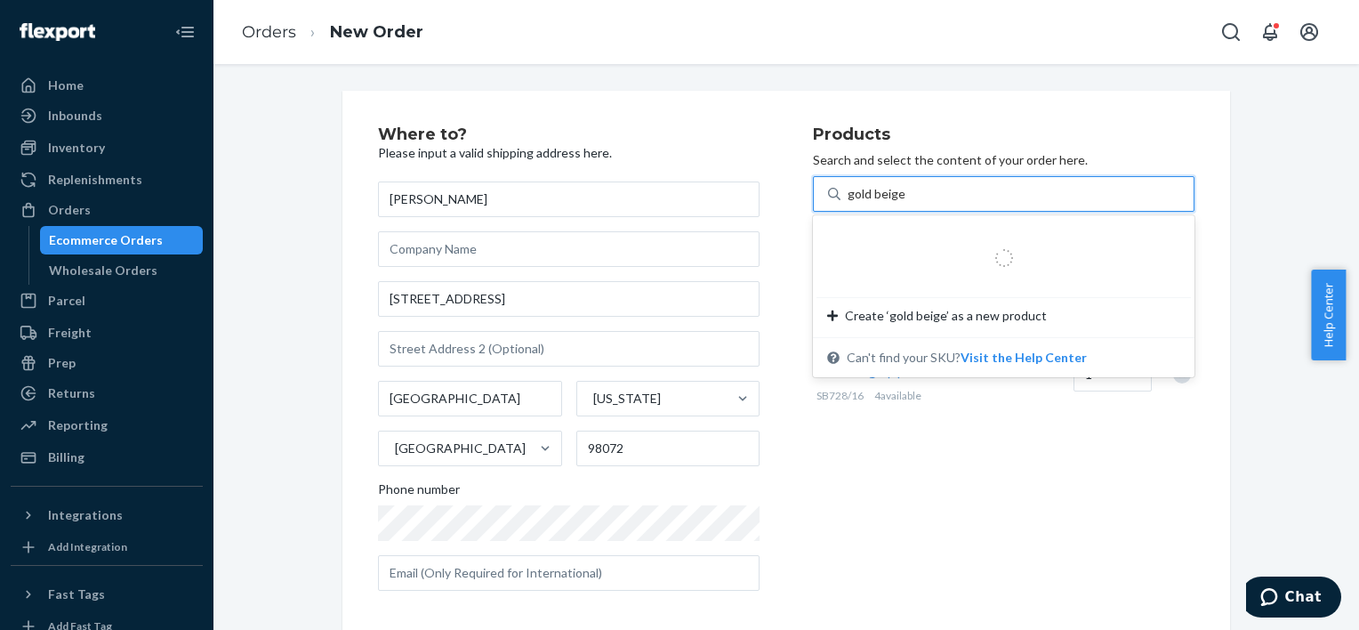
type input "gold beige"
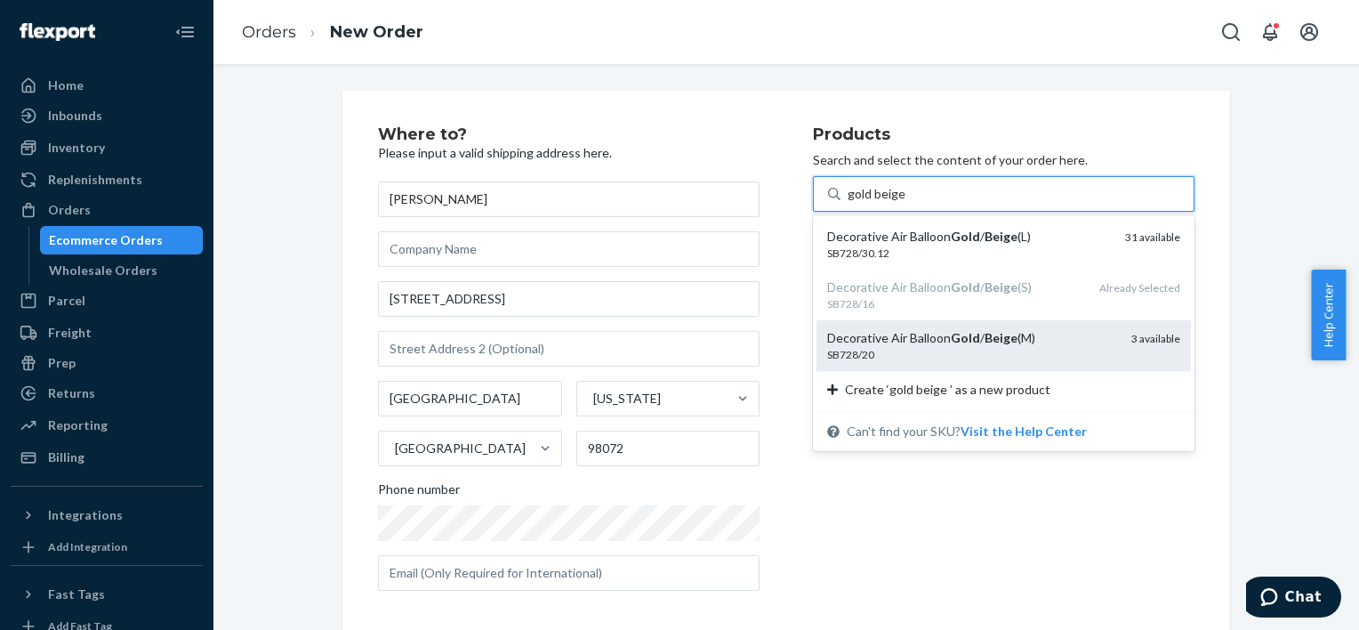
click at [985, 345] on em "Beige" at bounding box center [1001, 337] width 33 height 15
click at [907, 203] on input "gold beige" at bounding box center [878, 194] width 60 height 18
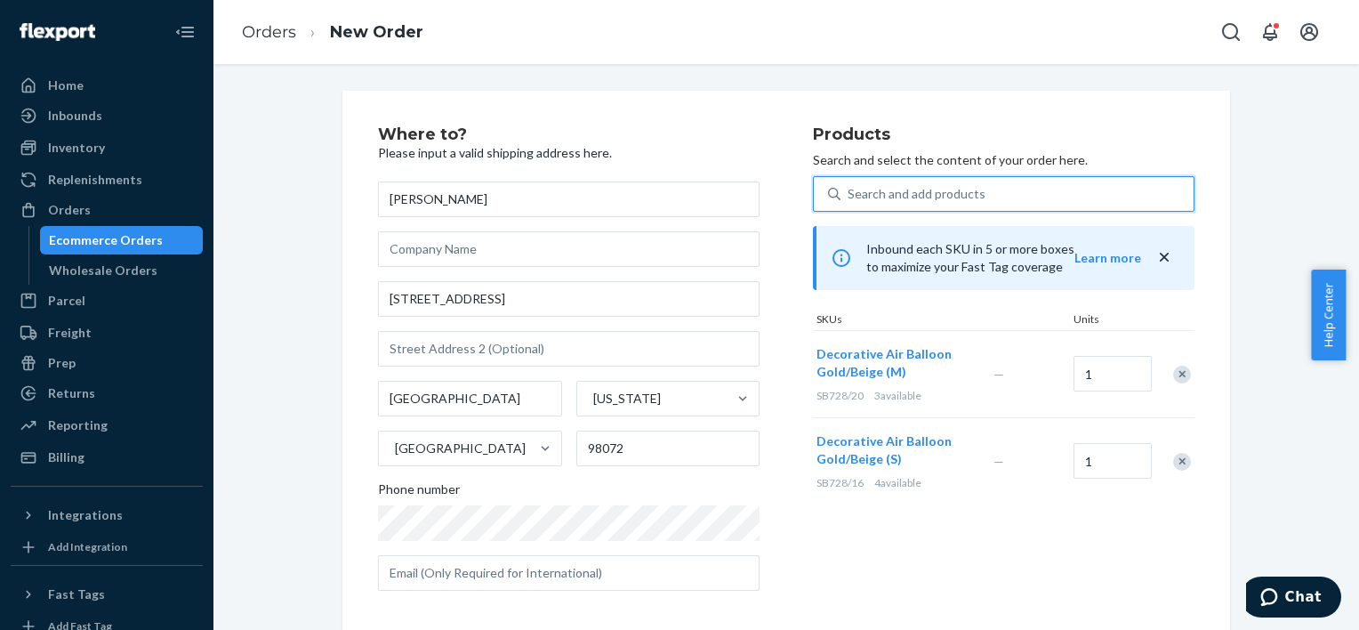
click at [1164, 255] on icon "close" at bounding box center [1165, 257] width 18 height 18
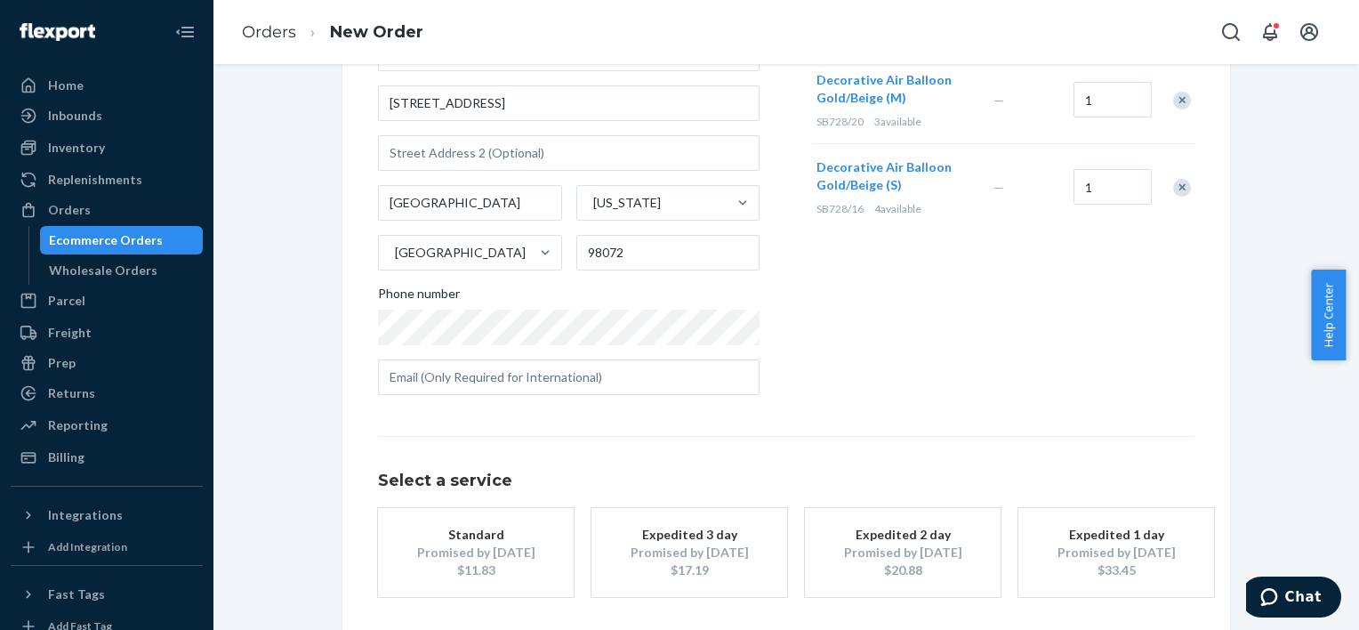
scroll to position [197, 0]
click at [441, 547] on div "Promised by [DATE]" at bounding box center [476, 552] width 142 height 18
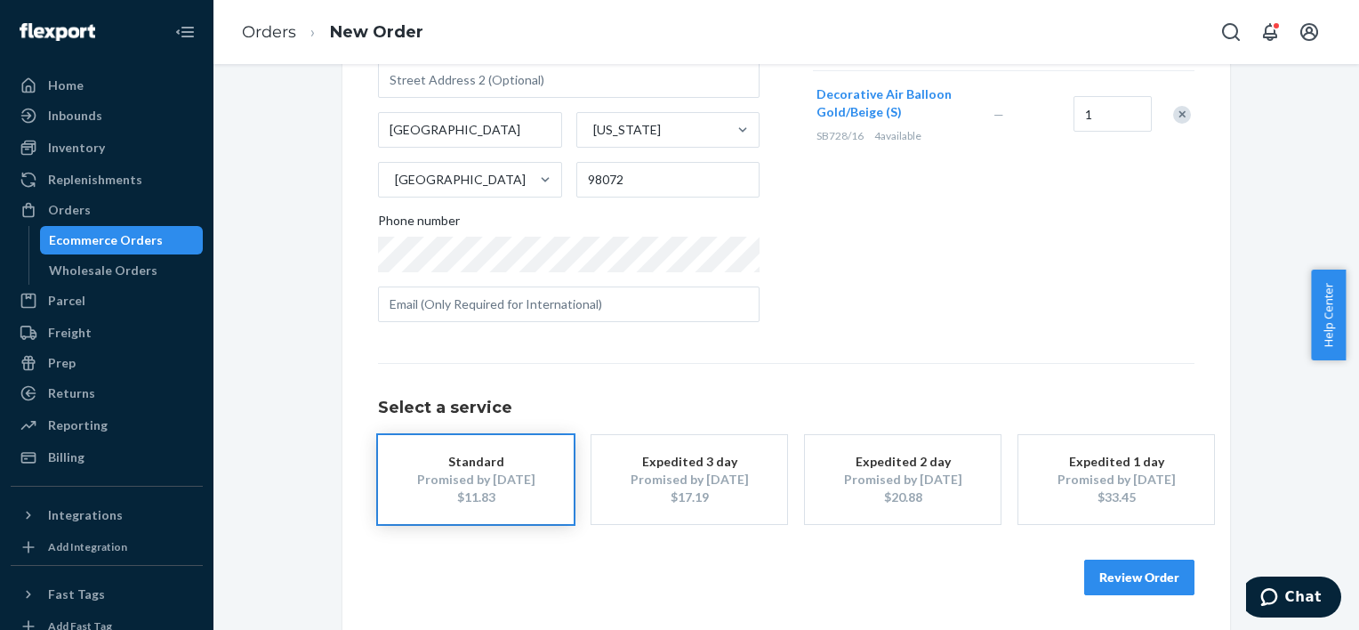
click at [1161, 573] on button "Review Order" at bounding box center [1139, 578] width 110 height 36
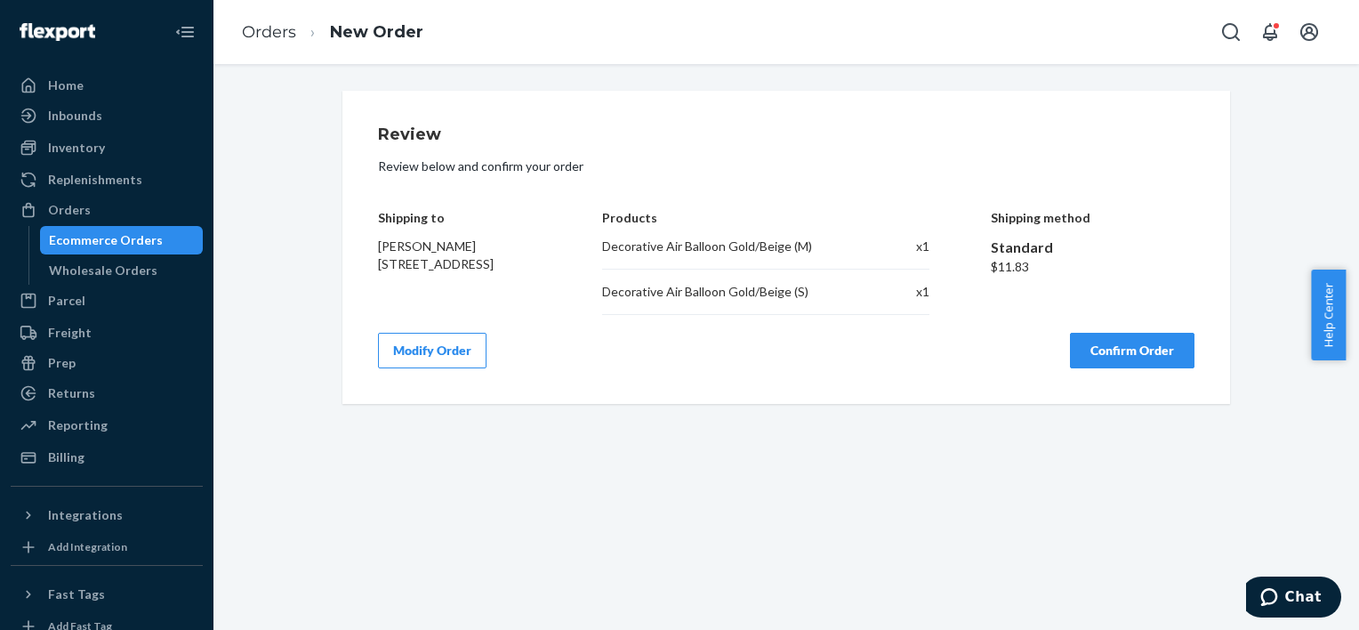
scroll to position [0, 0]
click at [1161, 573] on div "Review Review below and confirm your order Shipping to [PERSON_NAME] [STREET_AD…" at bounding box center [787, 347] width 1146 height 566
click at [1148, 351] on button "Confirm Order" at bounding box center [1132, 351] width 125 height 36
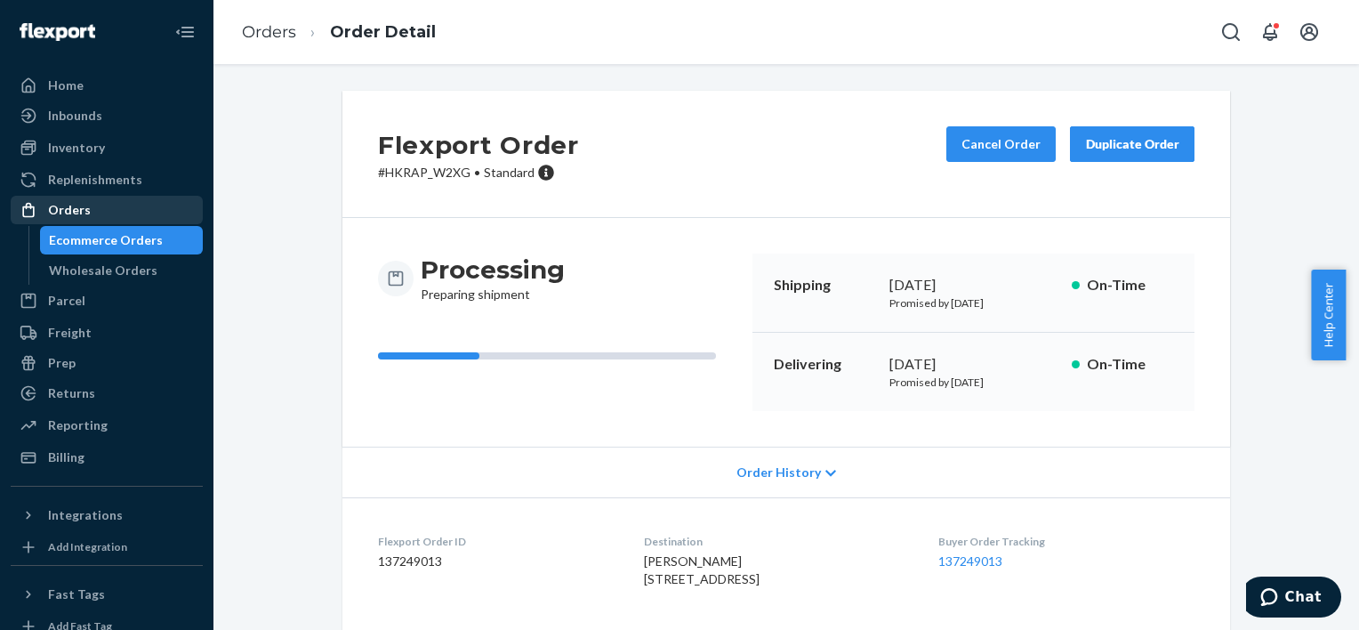
click at [86, 205] on div "Orders" at bounding box center [69, 210] width 43 height 18
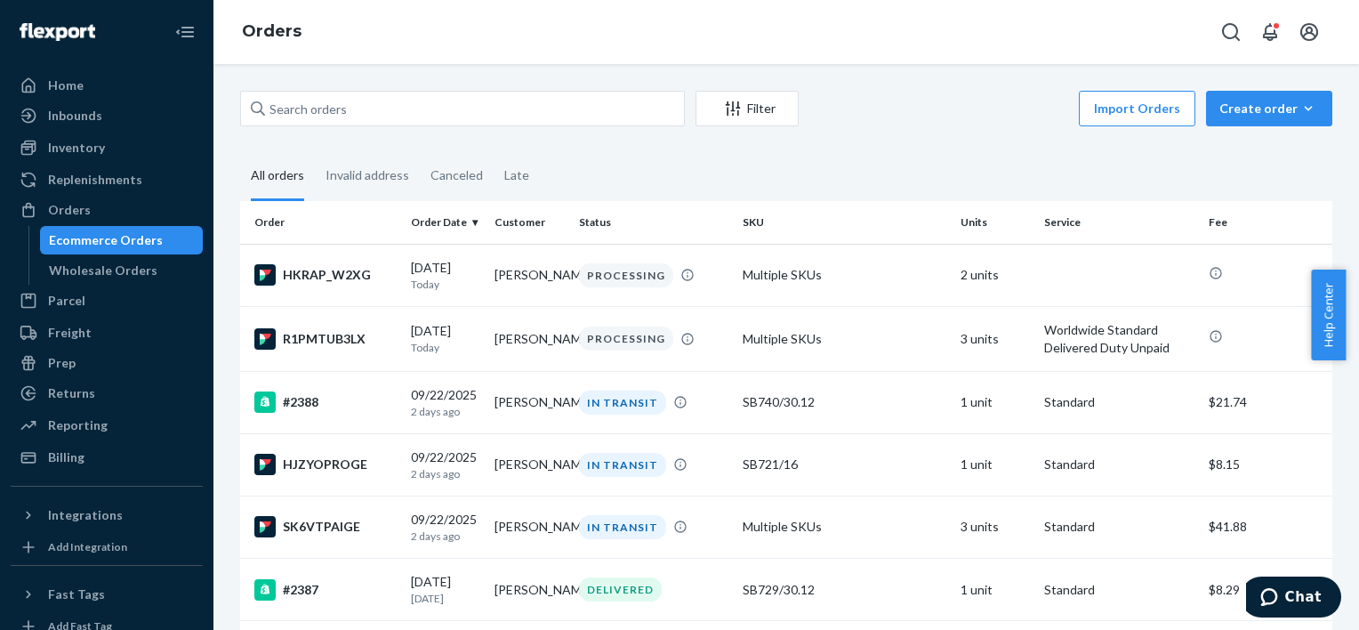
drag, startPoint x: 147, startPoint y: 147, endPoint x: 164, endPoint y: 132, distance: 22.7
click at [147, 147] on div "Inventory" at bounding box center [106, 147] width 189 height 25
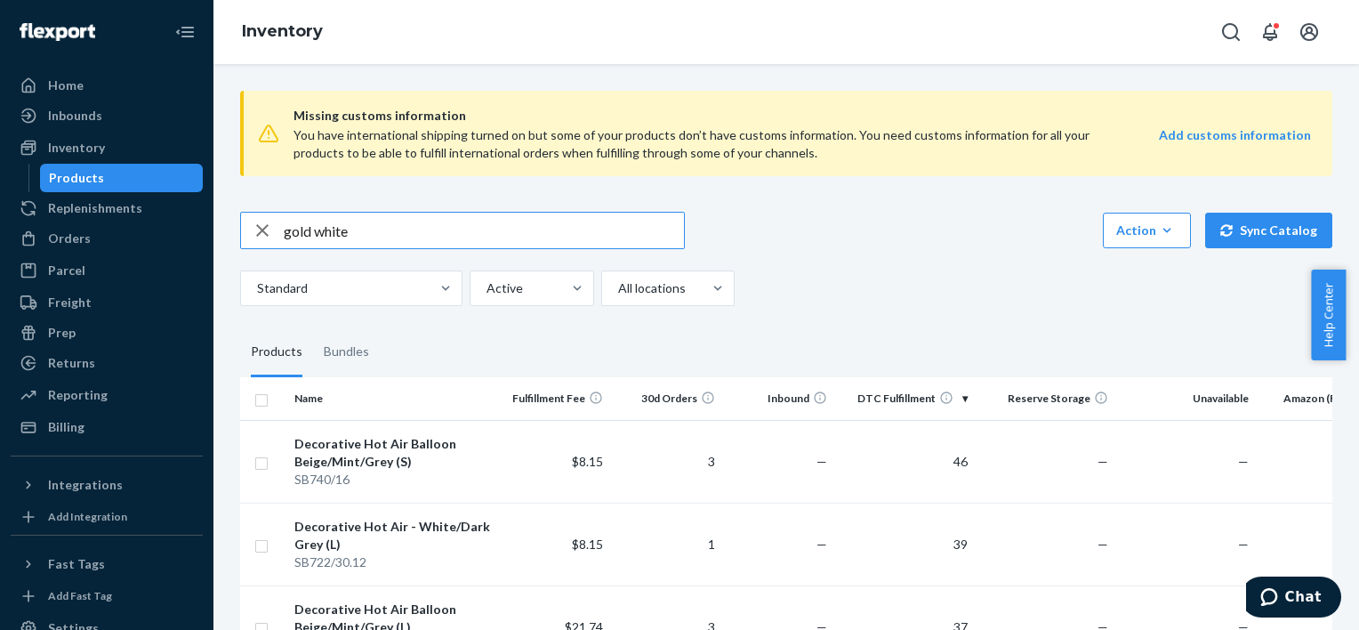
type input "gold white"
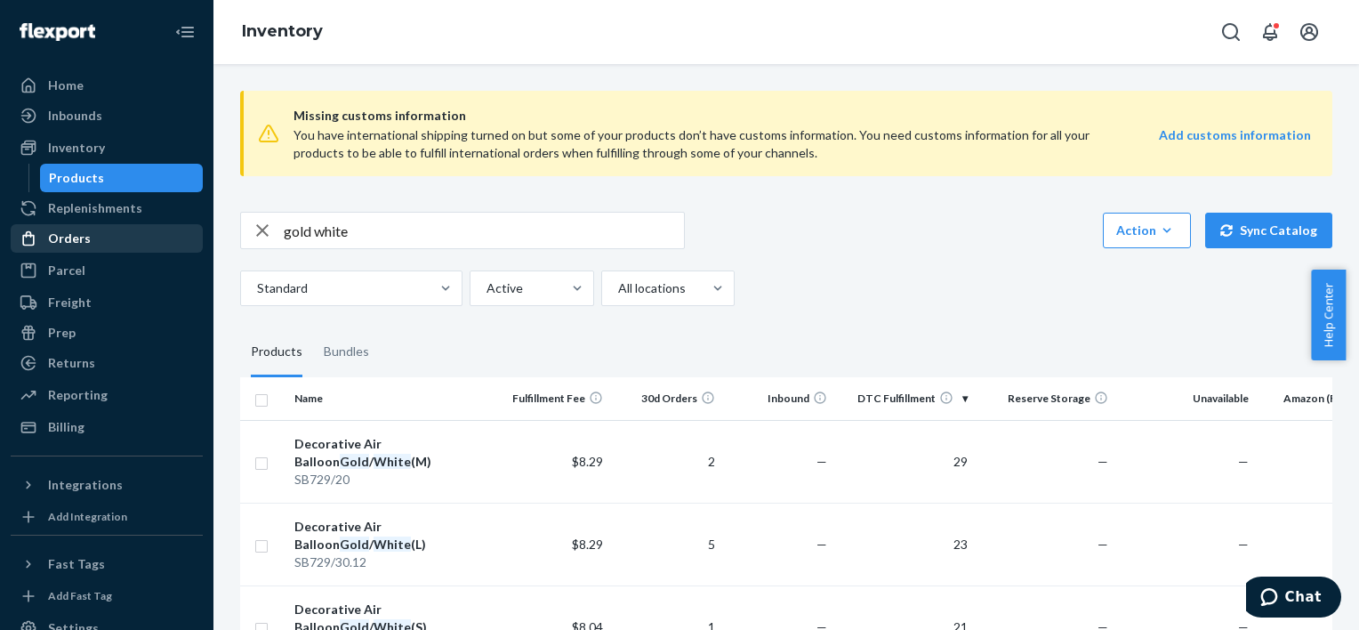
click at [109, 234] on div "Orders" at bounding box center [106, 238] width 189 height 25
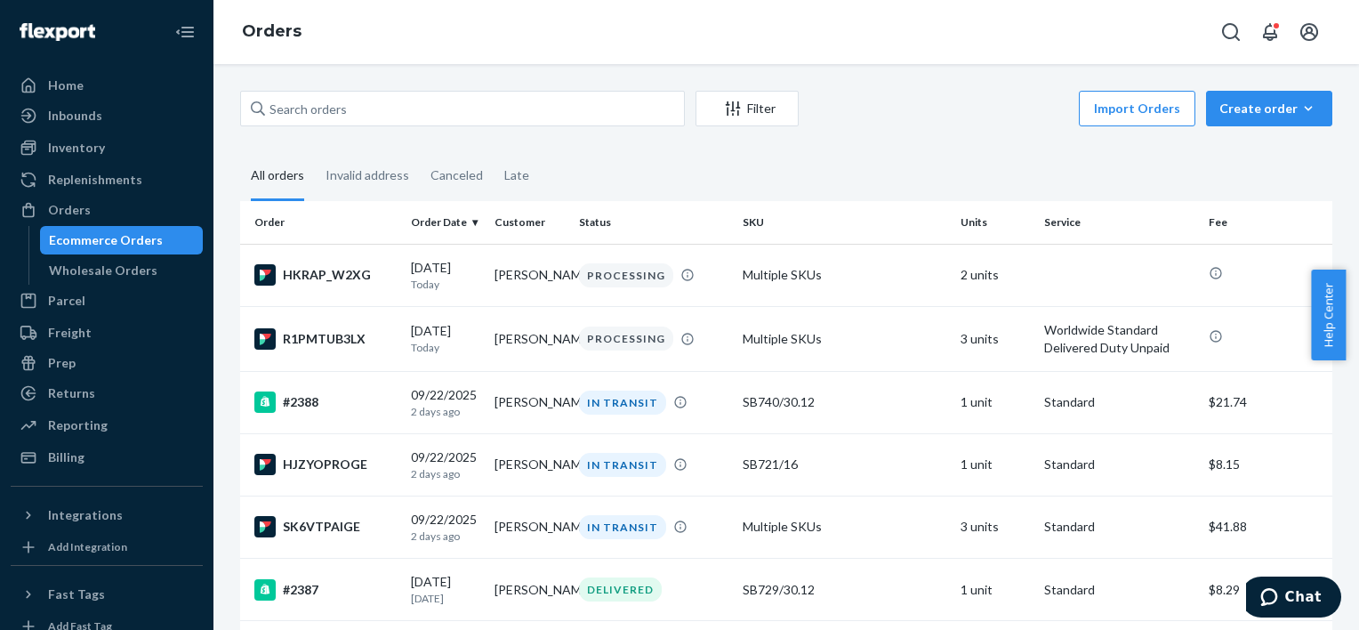
click at [1245, 127] on div "Import Orders Create order Ecommerce order Removal order" at bounding box center [1071, 111] width 523 height 40
click at [1245, 122] on button "Create order Ecommerce order Removal order" at bounding box center [1269, 109] width 126 height 36
click at [1239, 146] on span "Ecommerce order" at bounding box center [1280, 151] width 110 height 12
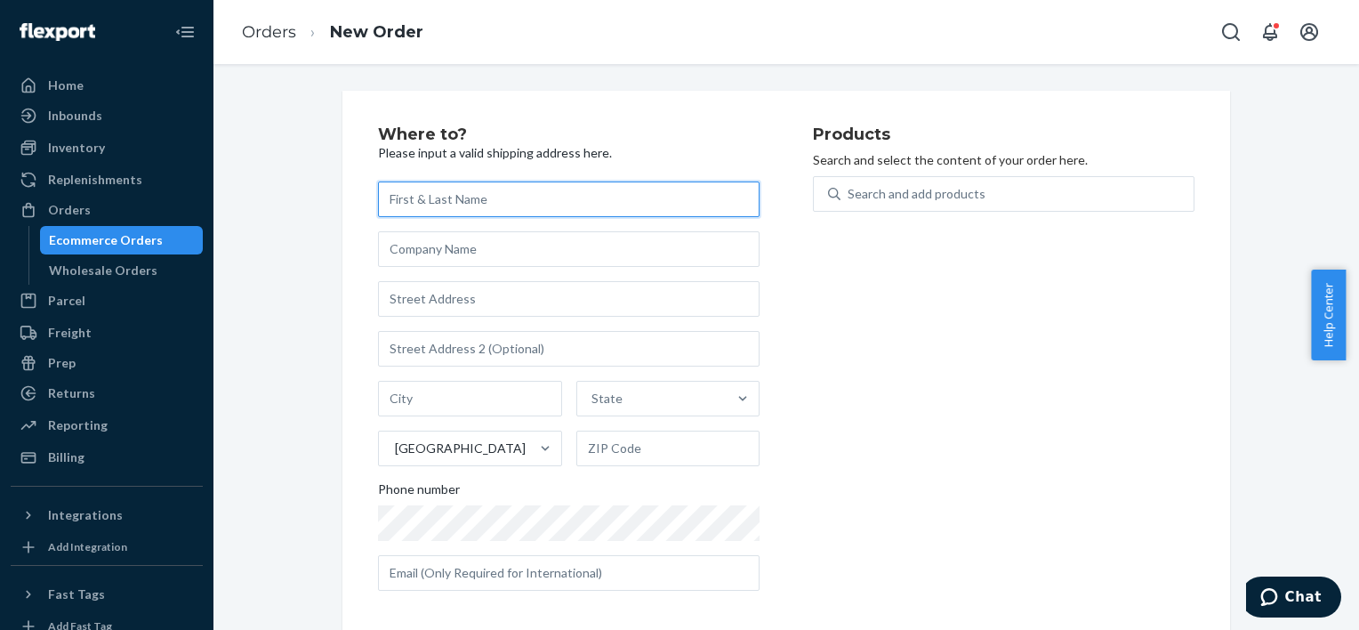
paste input "[PERSON_NAME]"
type input "[PERSON_NAME]"
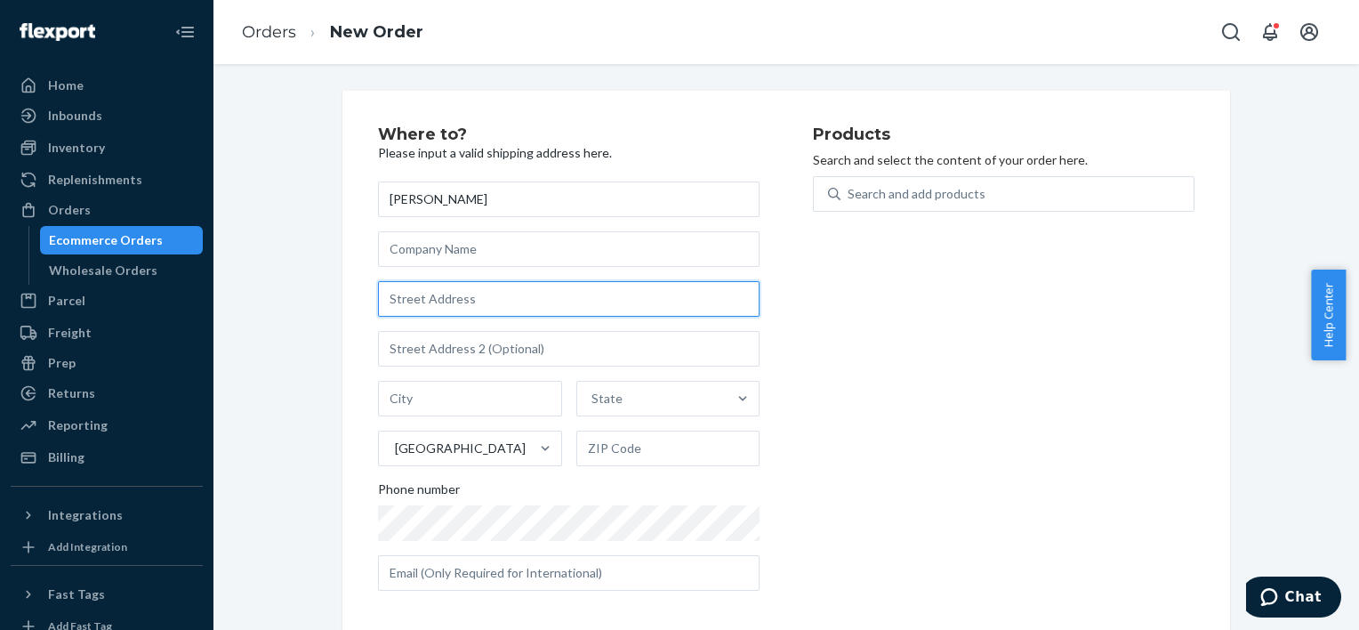
click at [499, 309] on input "text" at bounding box center [569, 299] width 382 height 36
paste input "[STREET_ADDRESS][PERSON_NAME]"
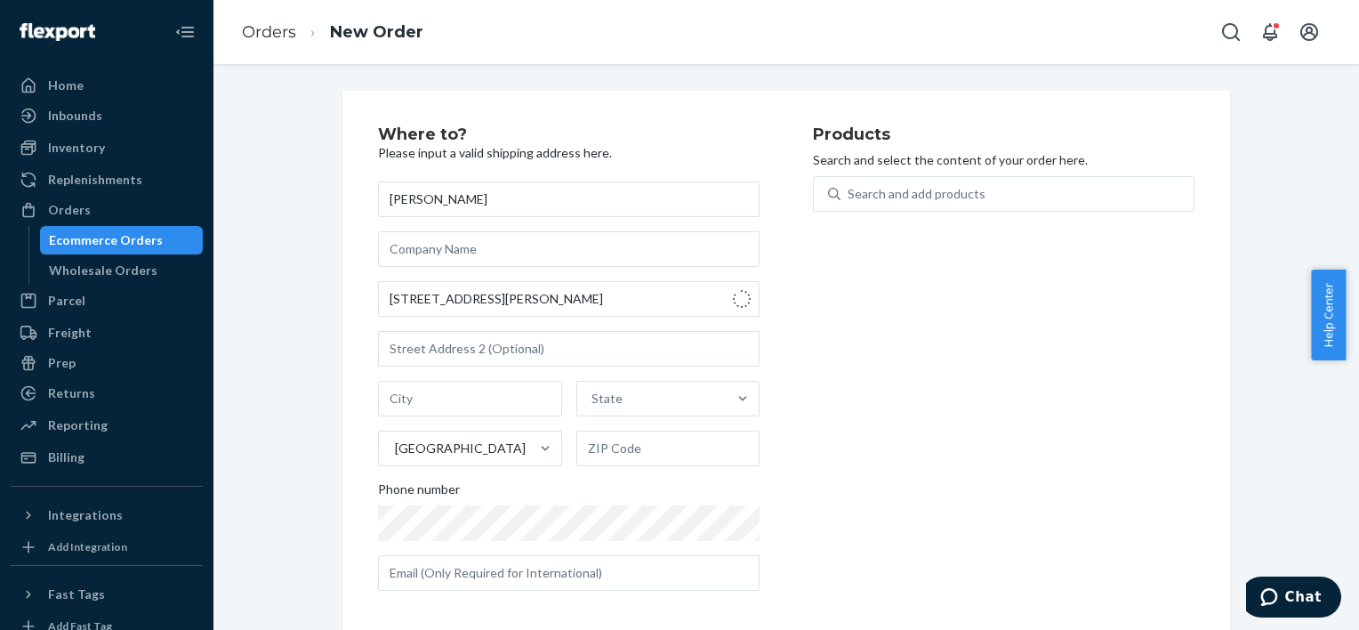
type input "[STREET_ADDRESS][PERSON_NAME]"
type input "Bow"
type input "03304"
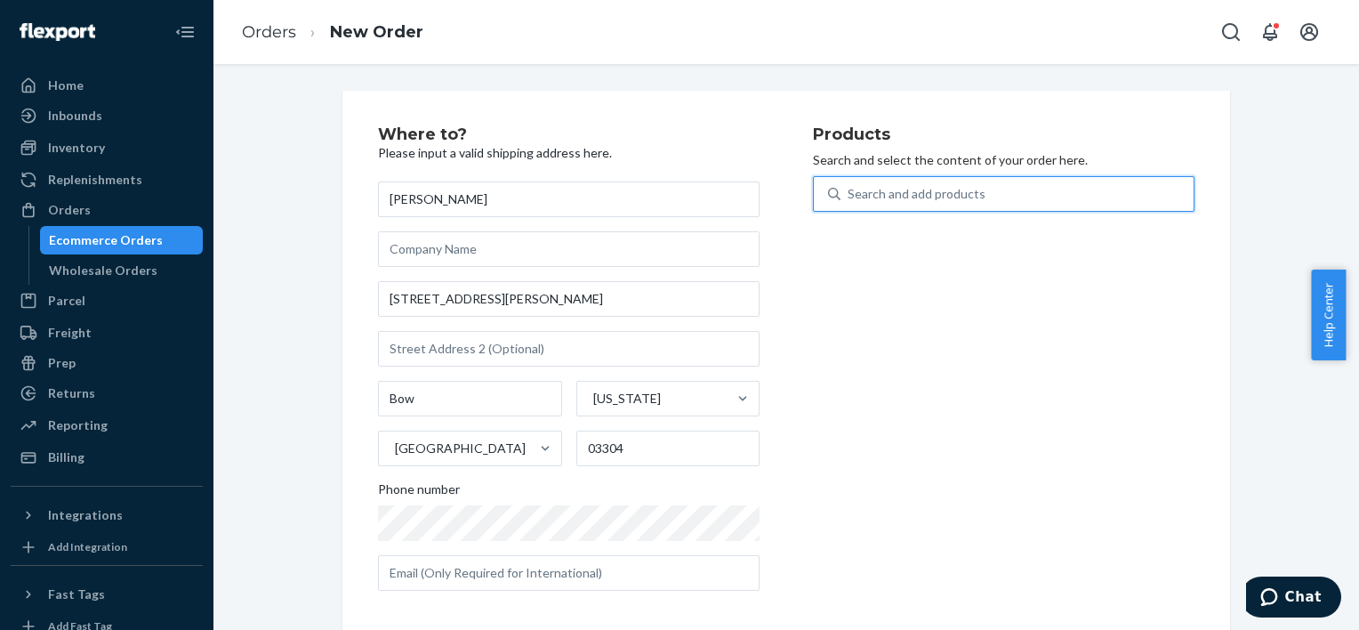
click at [1027, 190] on div "Search and add products" at bounding box center [1017, 194] width 353 height 32
click at [850, 190] on input "0 results available. Use Up and Down to choose options, press Enter to select t…" at bounding box center [849, 194] width 2 height 18
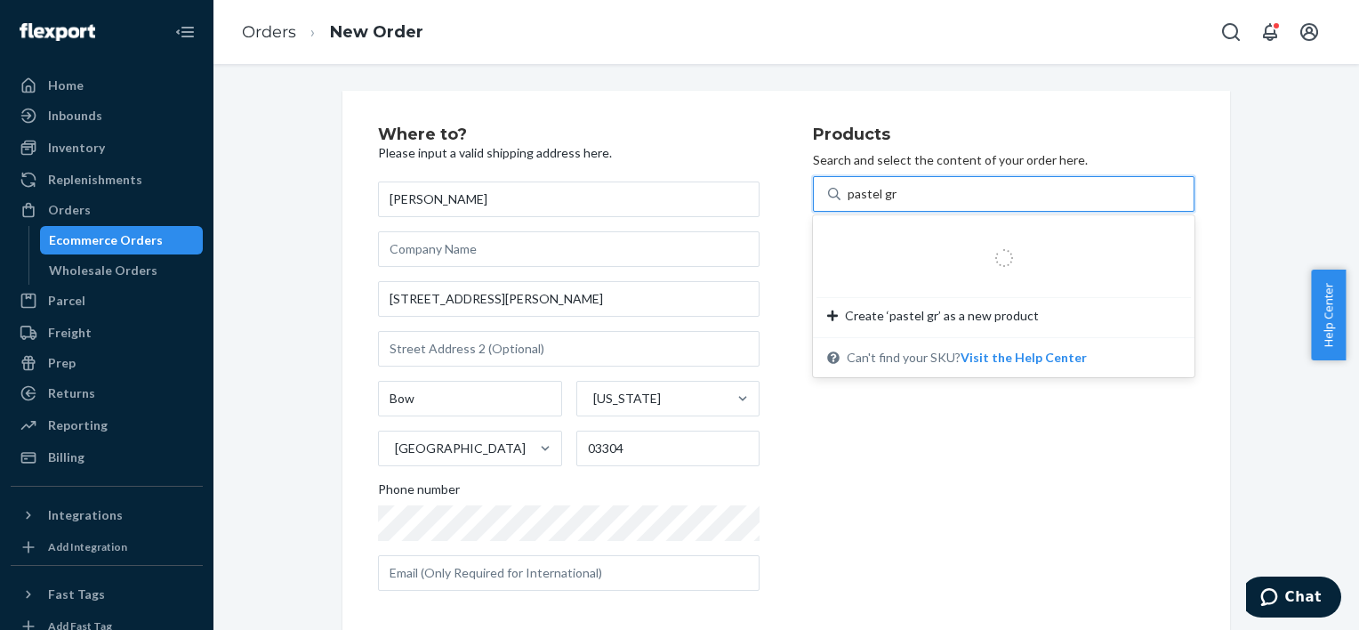
type input "pastel gre"
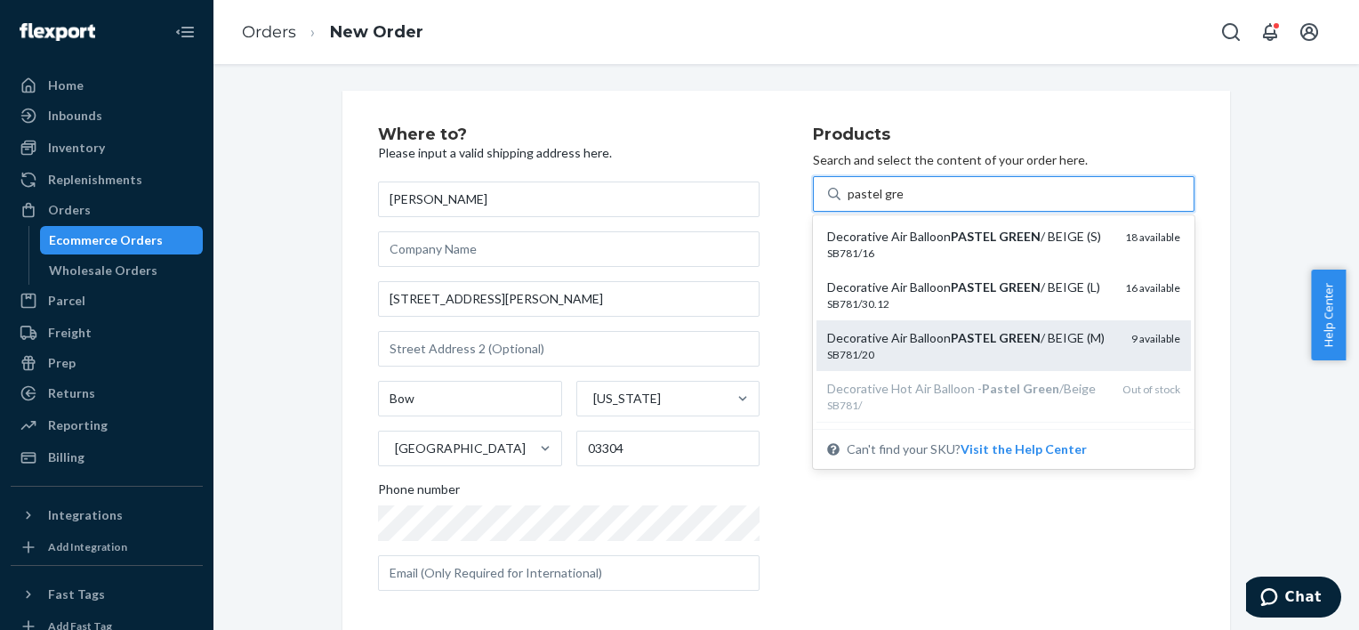
click at [945, 347] on div "Decorative Air Balloon PASTEL GREEN / BEIGE (M)" at bounding box center [972, 338] width 290 height 18
click at [903, 203] on input "pastel gre" at bounding box center [875, 194] width 55 height 18
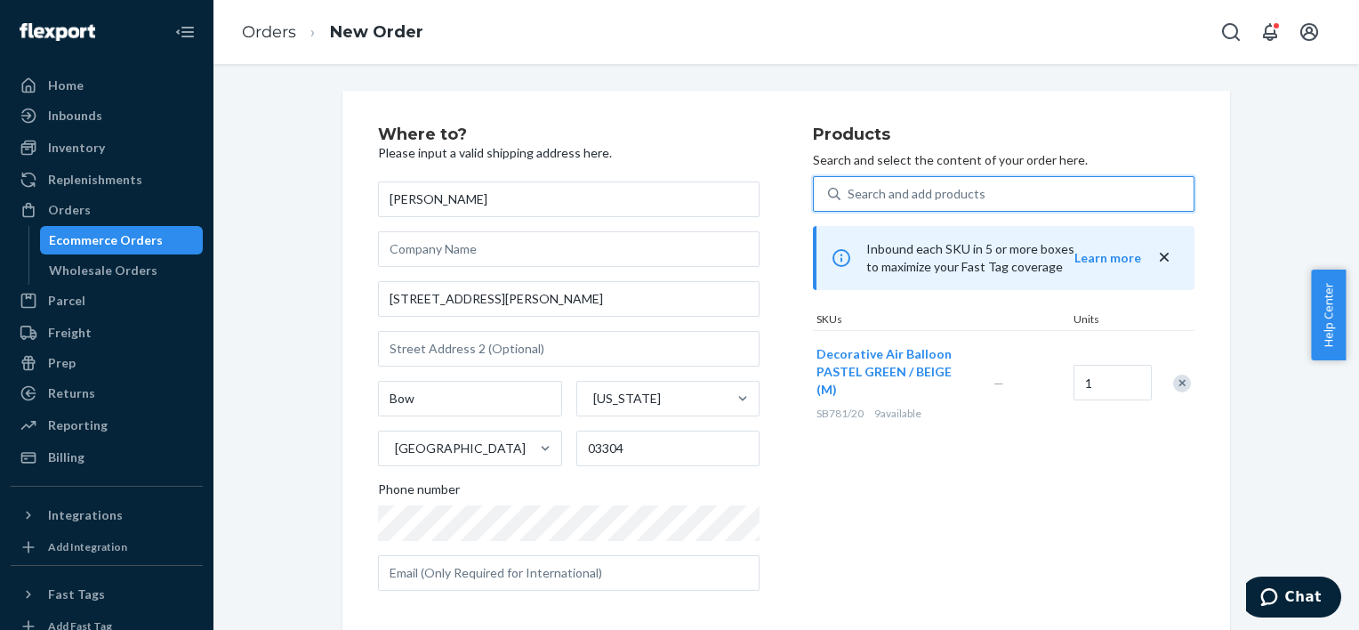
scroll to position [251, 0]
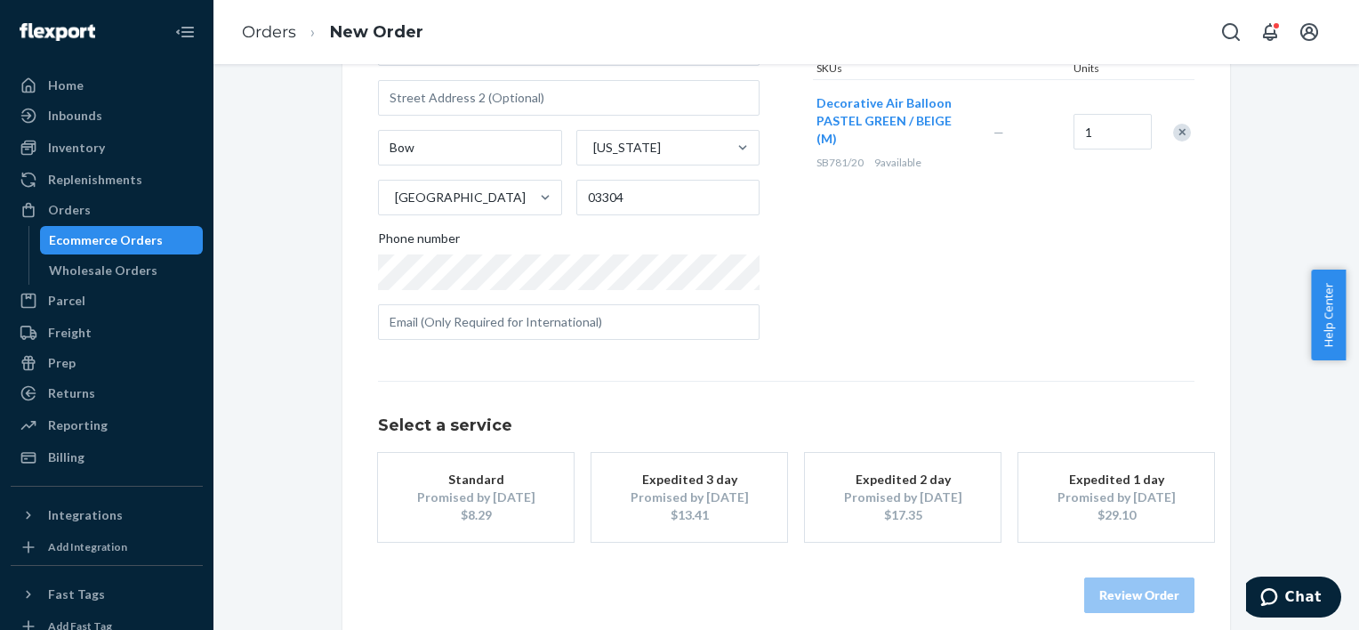
click at [459, 464] on button "Standard Promised by [DATE] $8.29" at bounding box center [476, 497] width 196 height 89
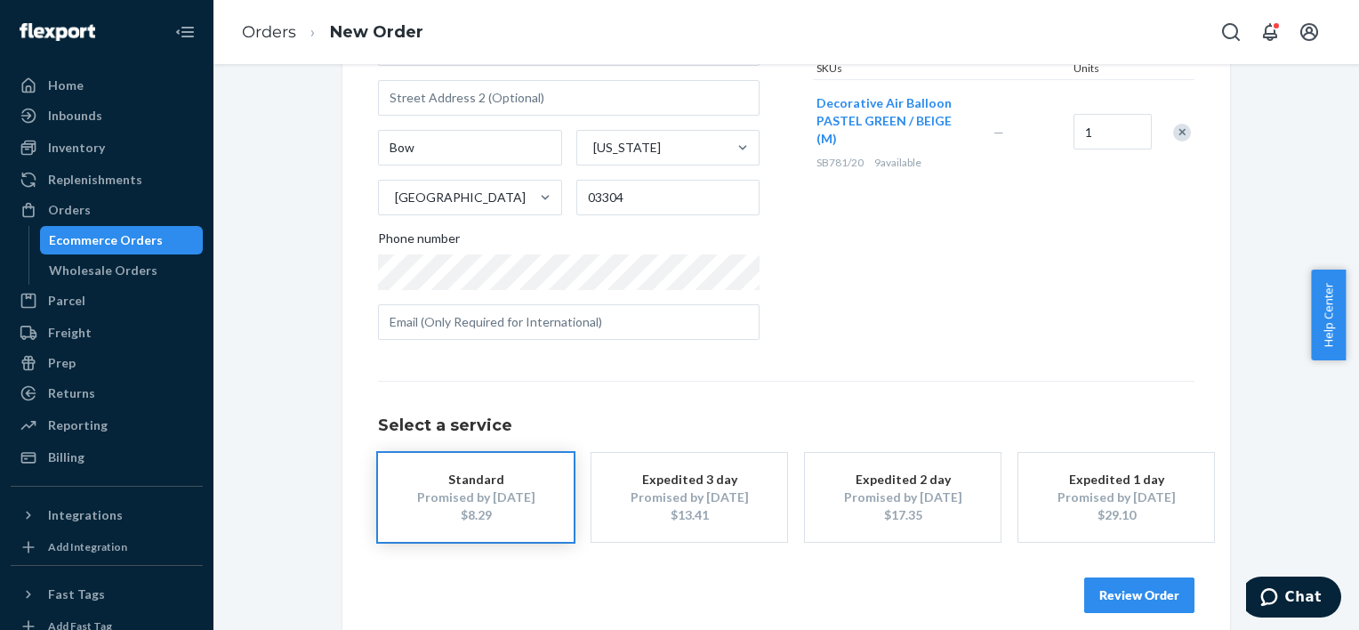
click at [1106, 598] on button "Review Order" at bounding box center [1139, 595] width 110 height 36
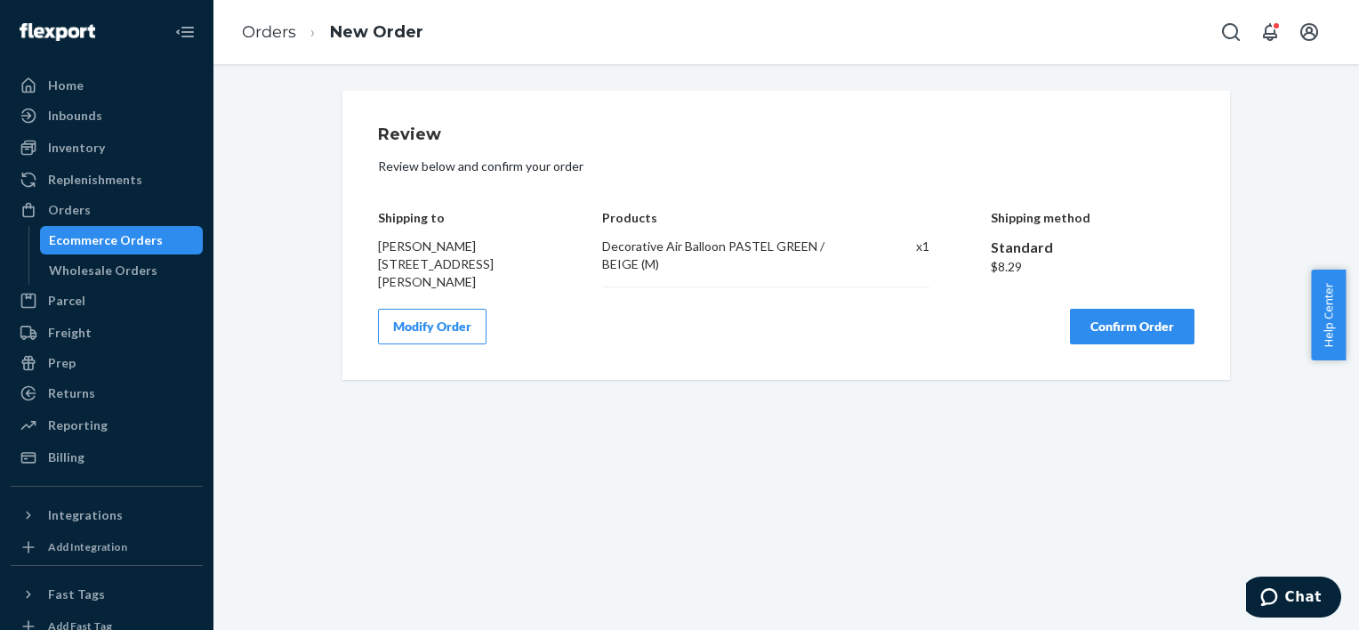
click at [1136, 332] on button "Confirm Order" at bounding box center [1132, 327] width 125 height 36
